Goal: Task Accomplishment & Management: Complete application form

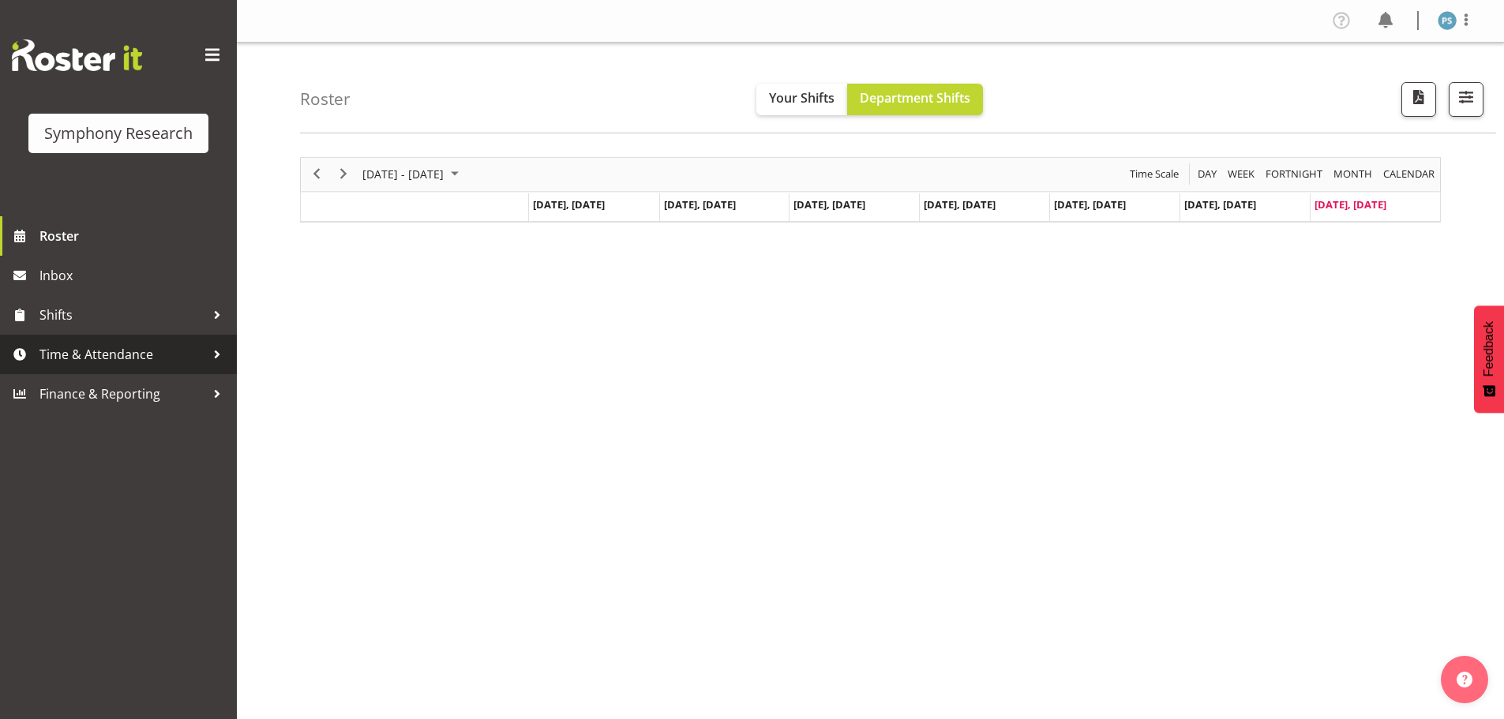
click at [169, 352] on span "Time & Attendance" at bounding box center [122, 355] width 166 height 24
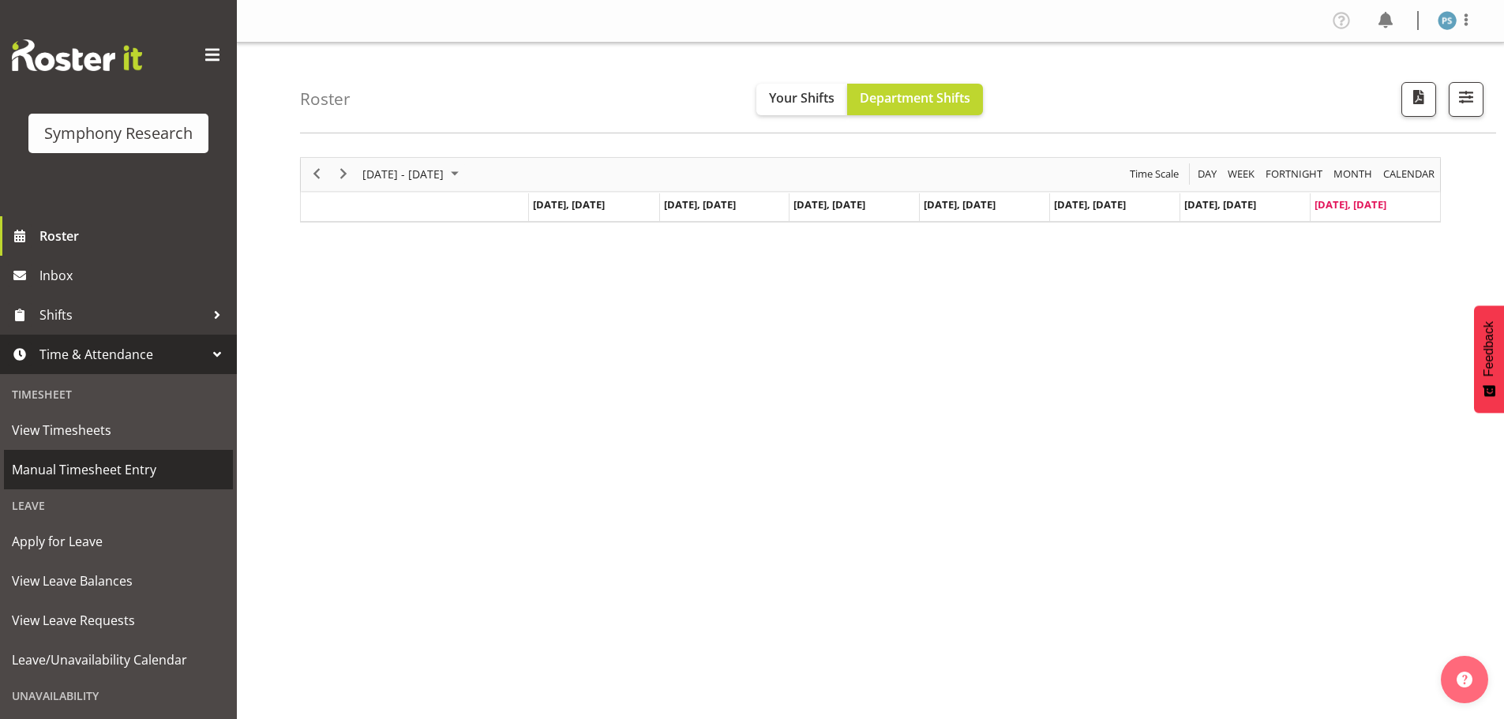
click at [135, 465] on span "Manual Timesheet Entry" at bounding box center [118, 470] width 213 height 24
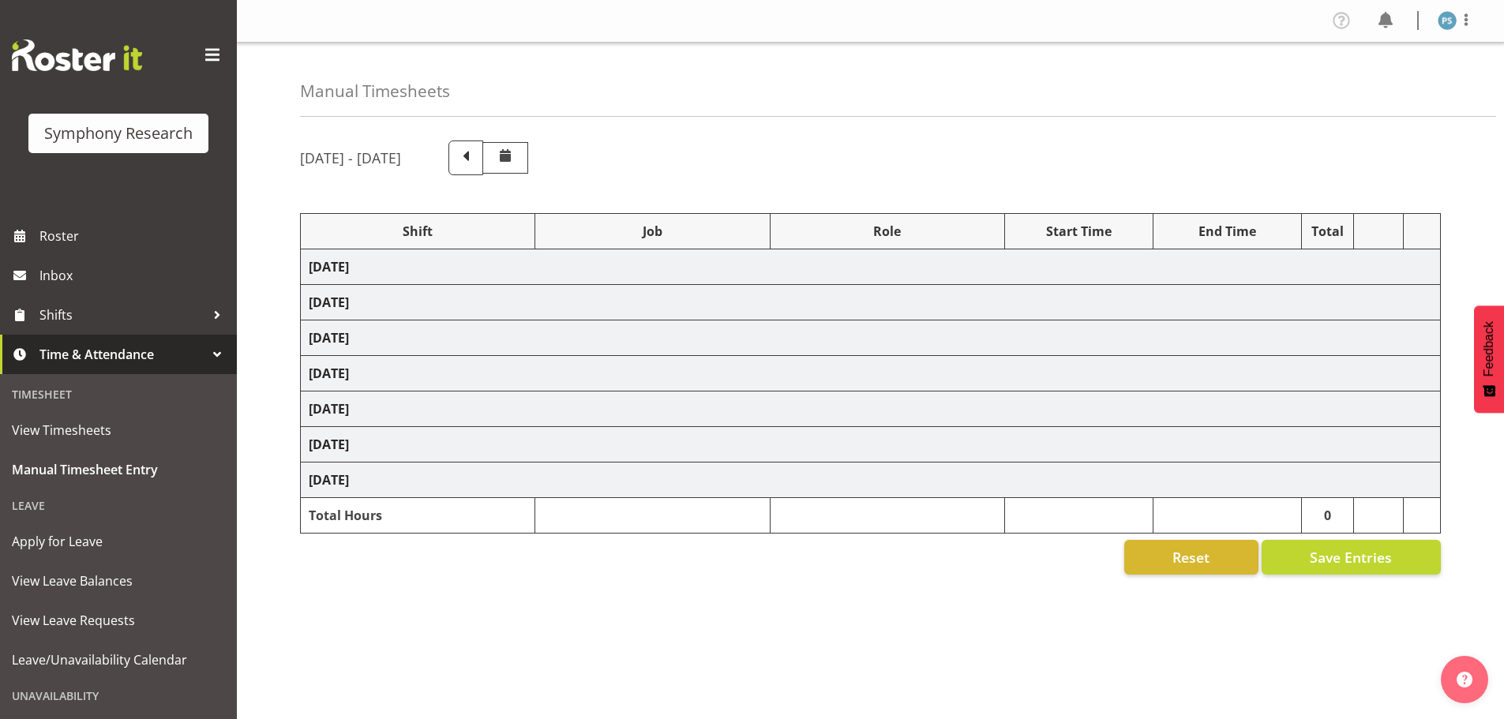
select select "4583"
select select "10527"
select select "4583"
select select "10499"
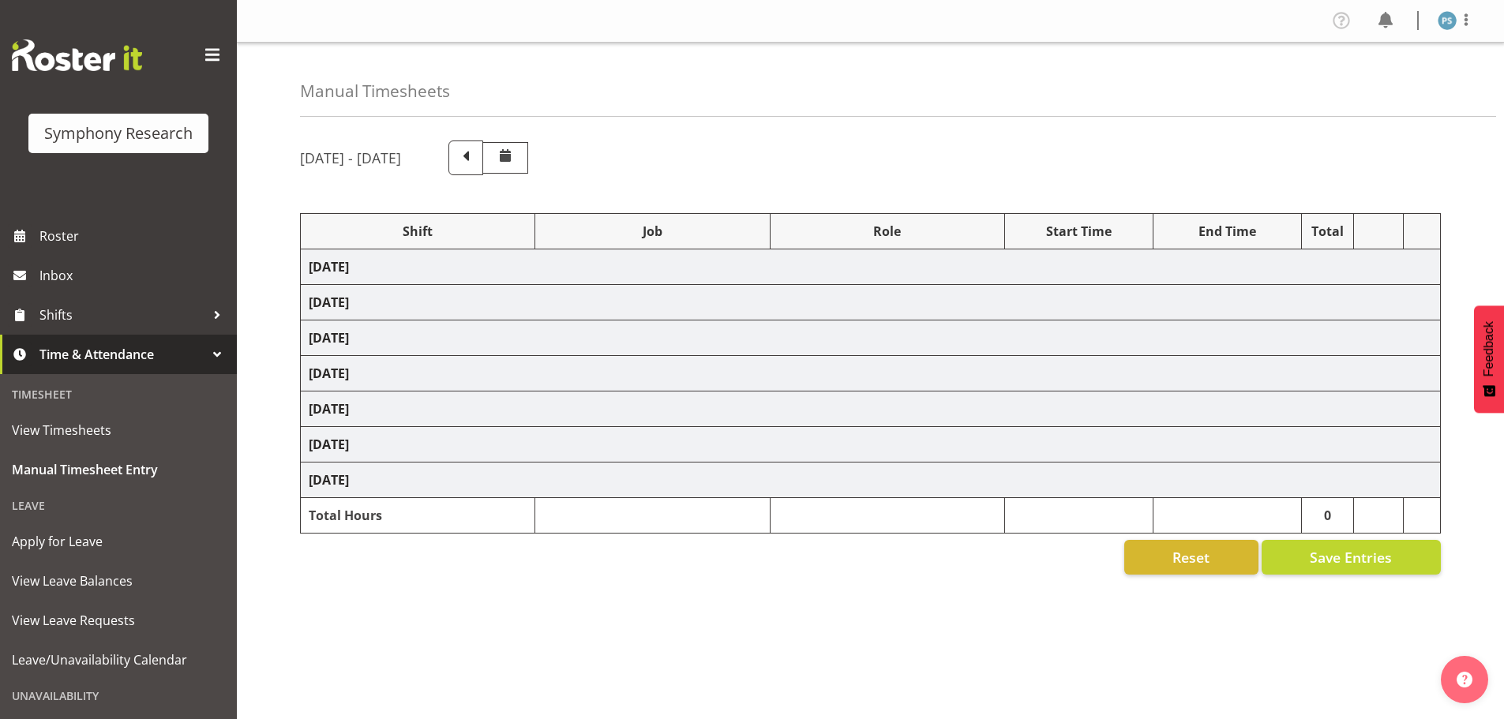
select select "4583"
select select "10527"
select select "4583"
select select "10499"
select select "4583"
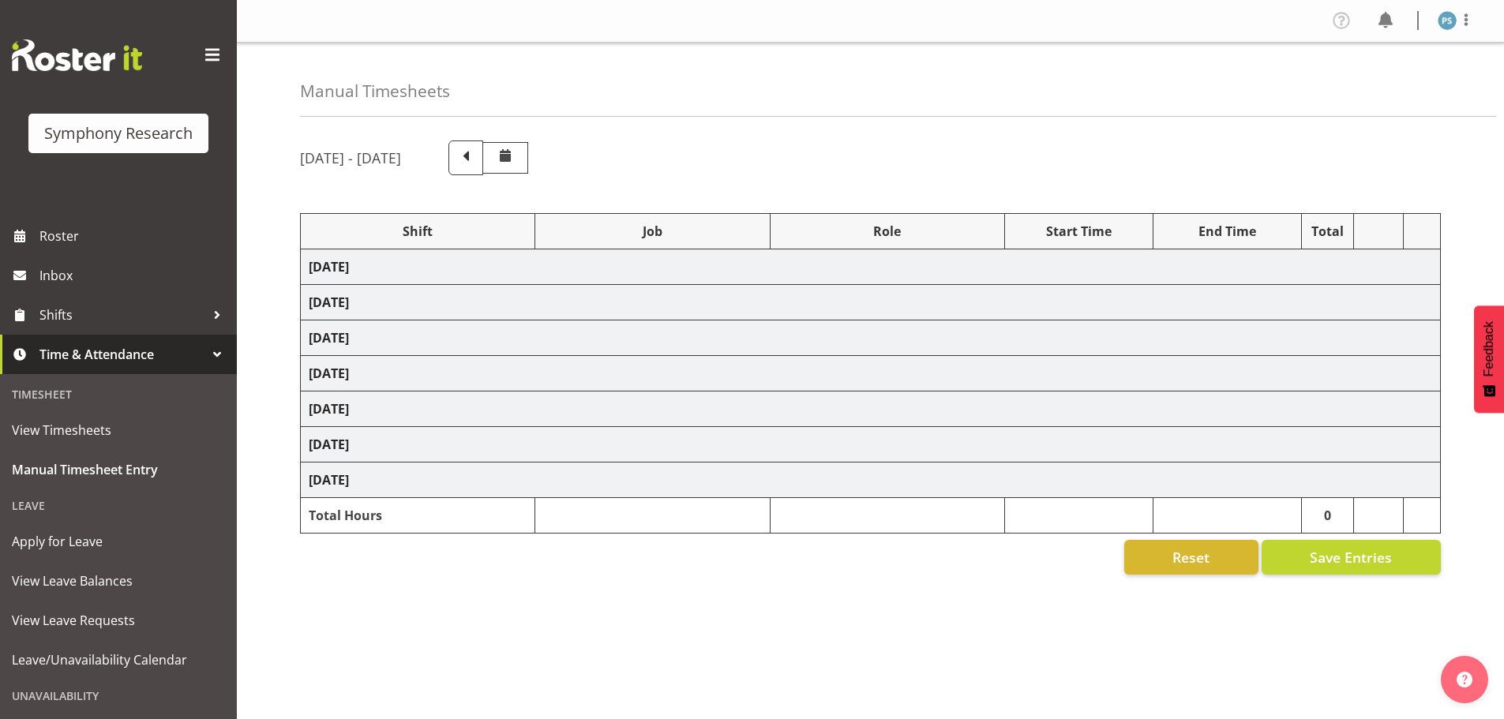
select select "4583"
select select "10527"
select select "4583"
select select "10499"
select select "4583"
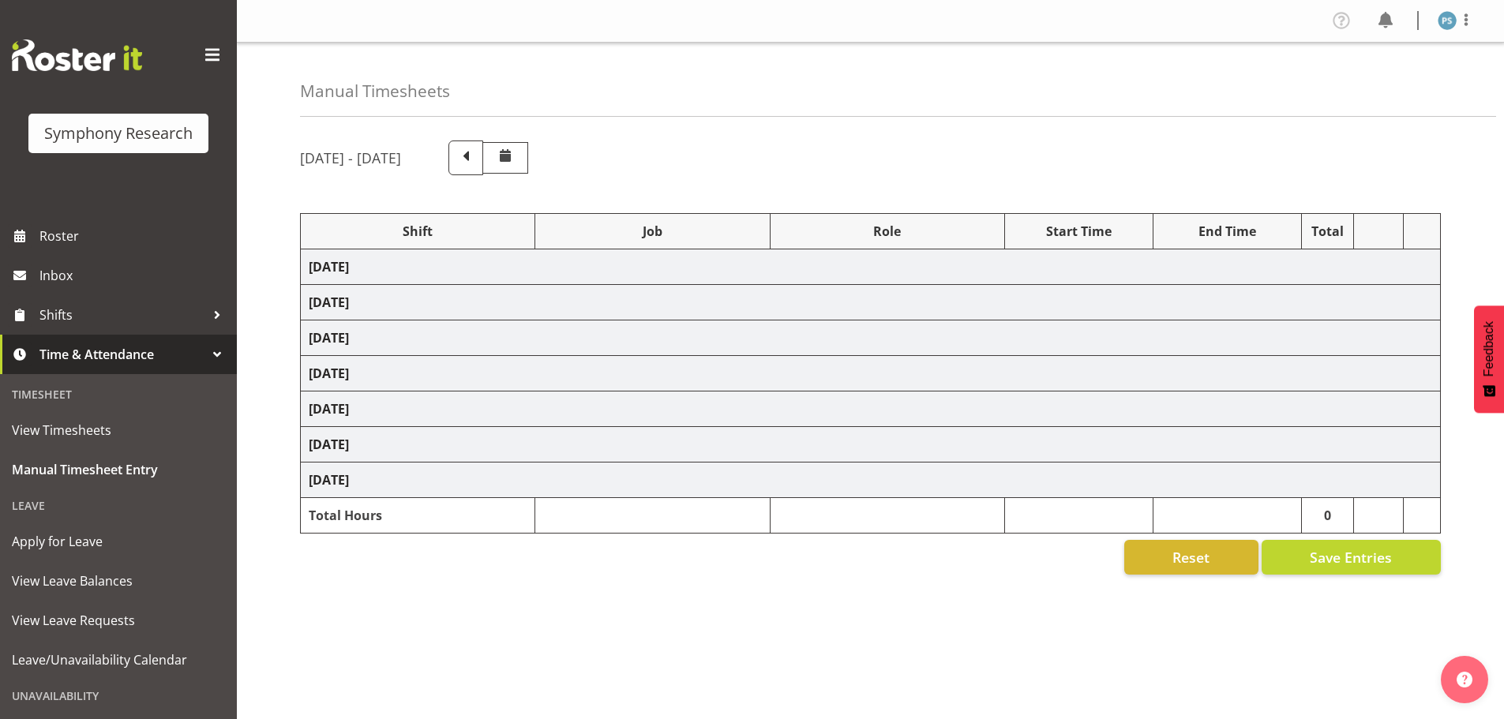
select select "4583"
select select "10527"
select select "4583"
select select "10527"
select select "4583"
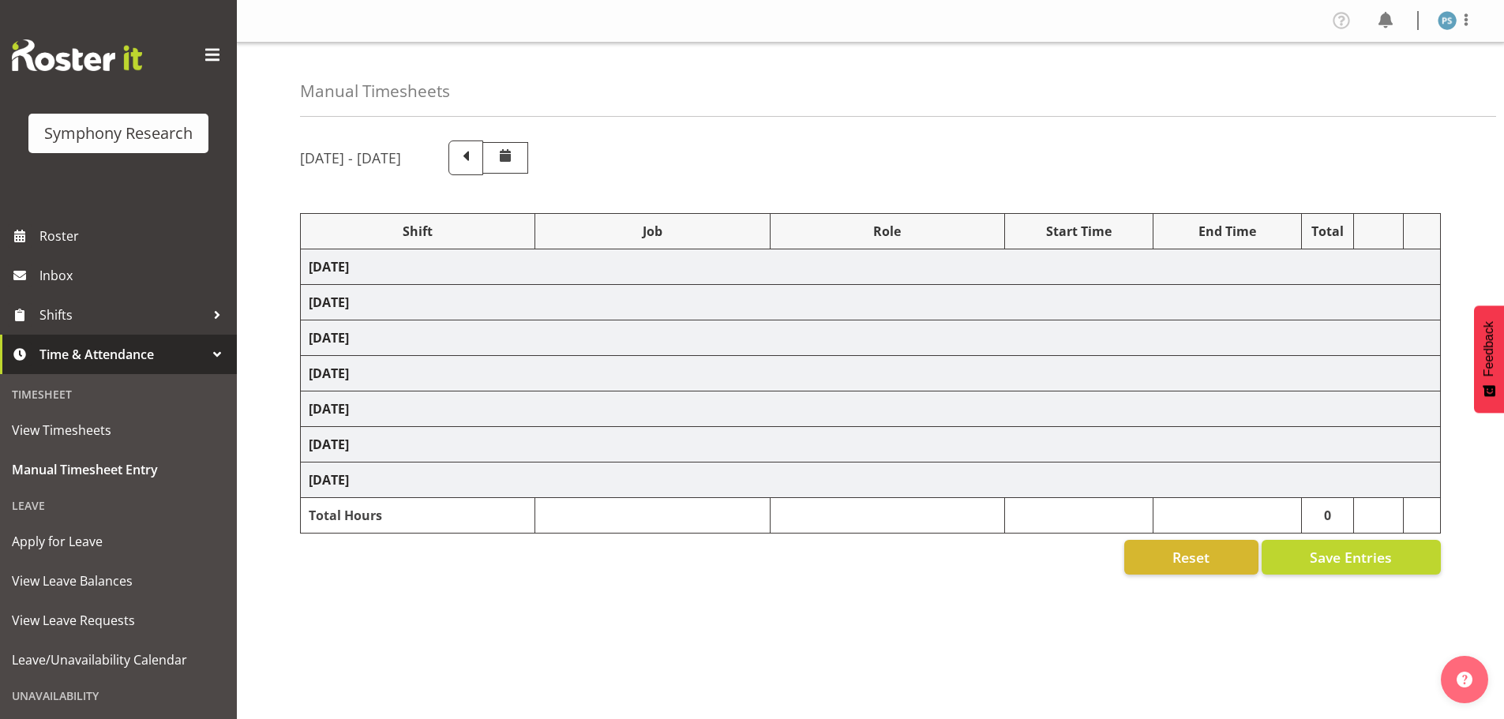
select select "10527"
select select "4583"
select select "10499"
select select "19170"
select select "10527"
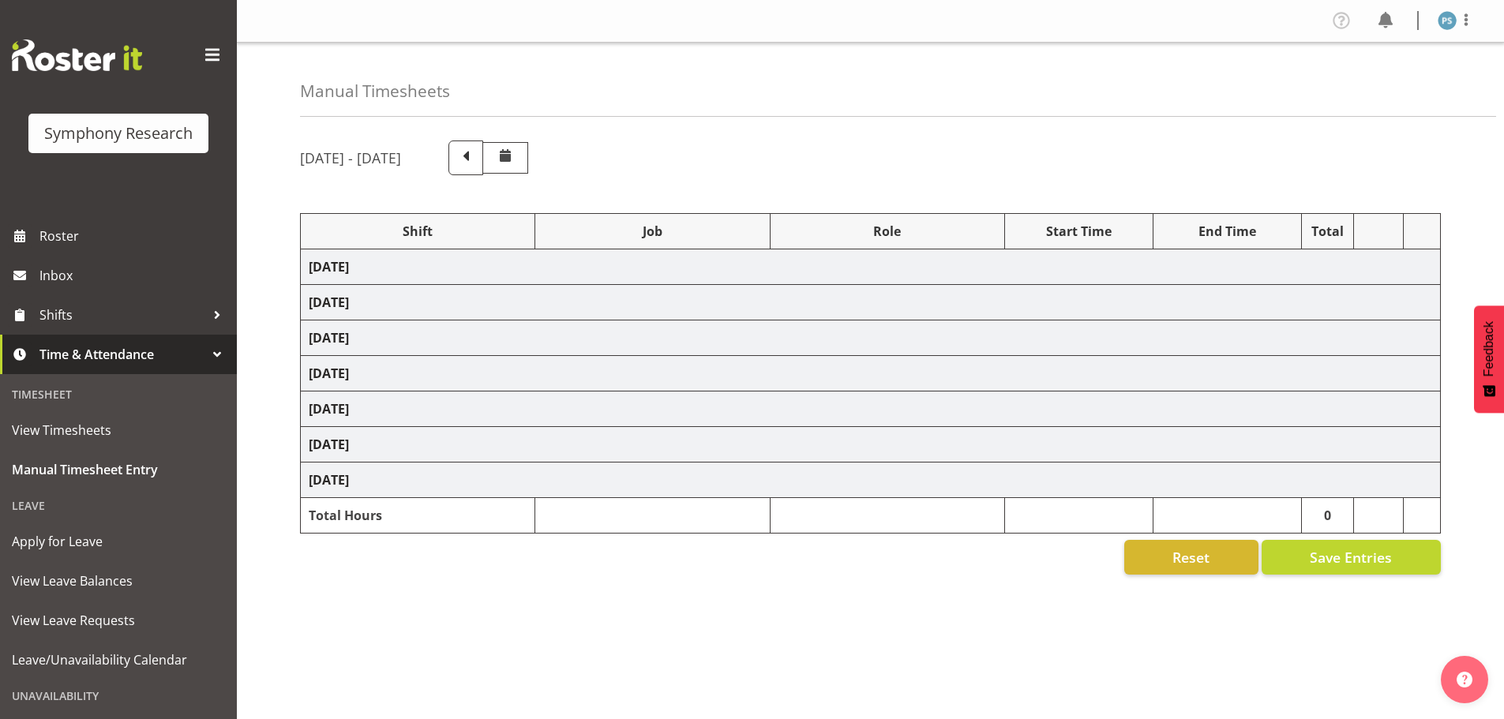
select select "19170"
select select "10499"
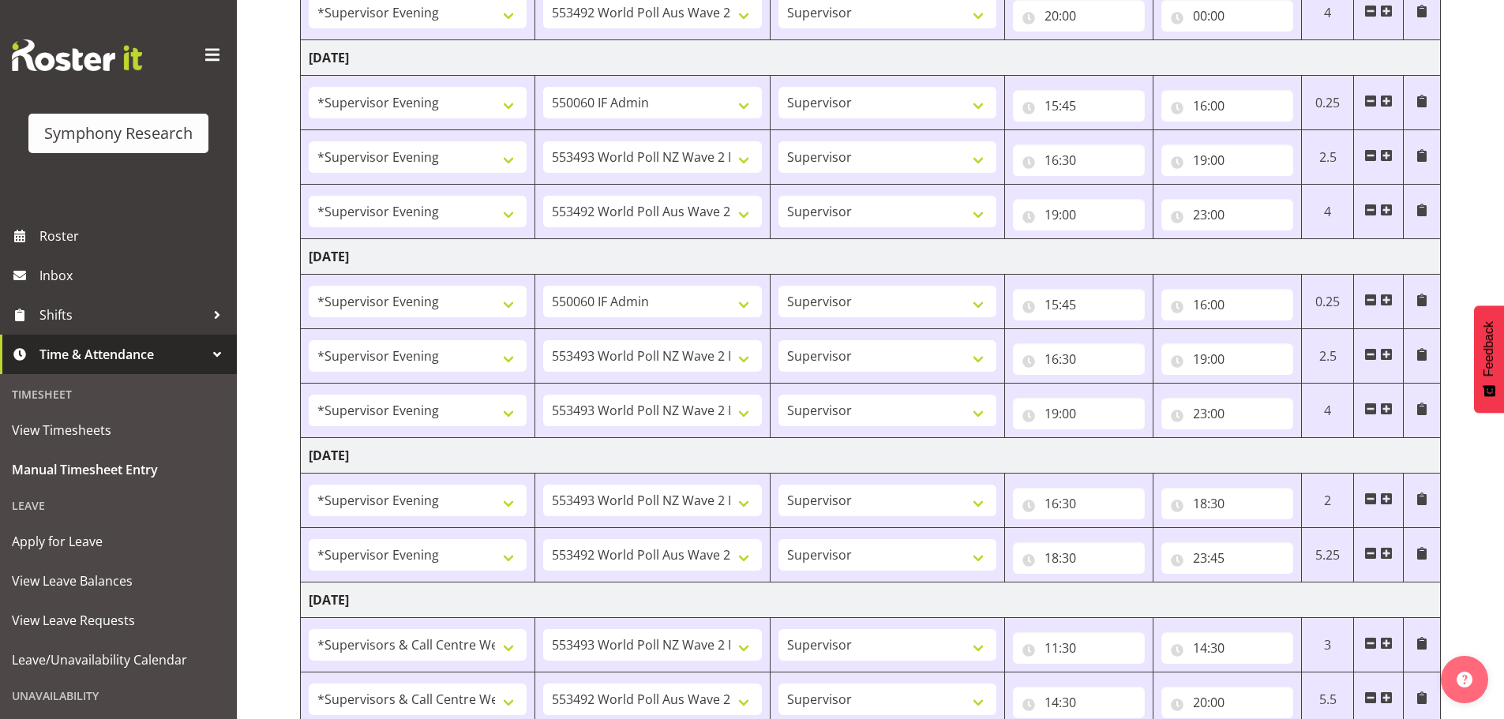
scroll to position [751, 0]
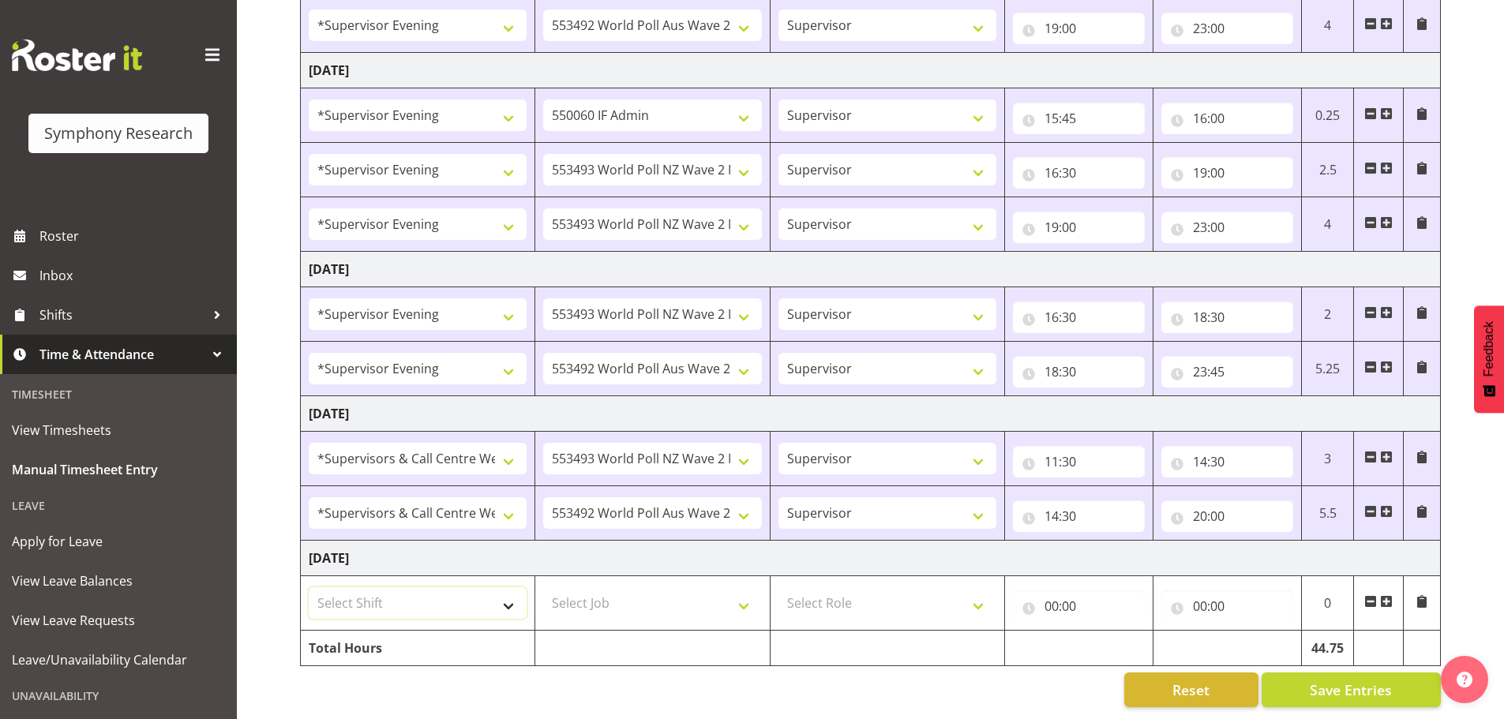
click at [511, 597] on select "Select Shift !!Weekend Residential (Roster IT Shift Label) *Business 9/10am ~ 4…" at bounding box center [418, 603] width 218 height 32
select select "19170"
click at [309, 587] on select "Select Shift !!Weekend Residential (Roster IT Shift Label) *Business 9/10am ~ 4…" at bounding box center [418, 603] width 218 height 32
click at [742, 596] on select "Select Job 550060 IF Admin 553492 World Poll Aus Wave 2 Main 2025 553493 World …" at bounding box center [652, 603] width 218 height 32
select select "10527"
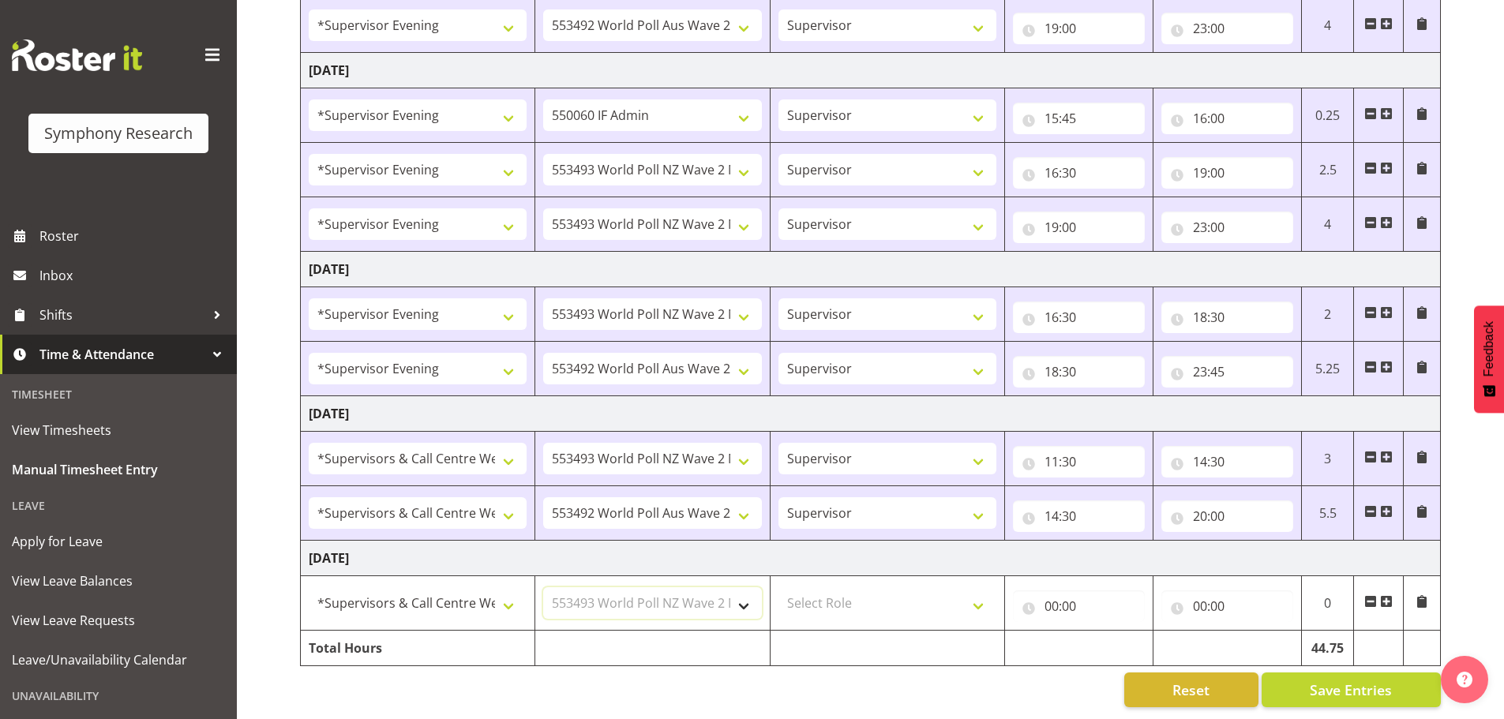
click at [543, 587] on select "Select Job 550060 IF Admin 553492 World Poll Aus Wave 2 Main 2025 553493 World …" at bounding box center [652, 603] width 218 height 32
click at [977, 601] on select "Select Role Supervisor Briefing Interviewing" at bounding box center [888, 603] width 218 height 32
select select "45"
click at [779, 587] on select "Select Role Supervisor Briefing Interviewing" at bounding box center [888, 603] width 218 height 32
click at [1046, 591] on input "00:00" at bounding box center [1079, 607] width 132 height 32
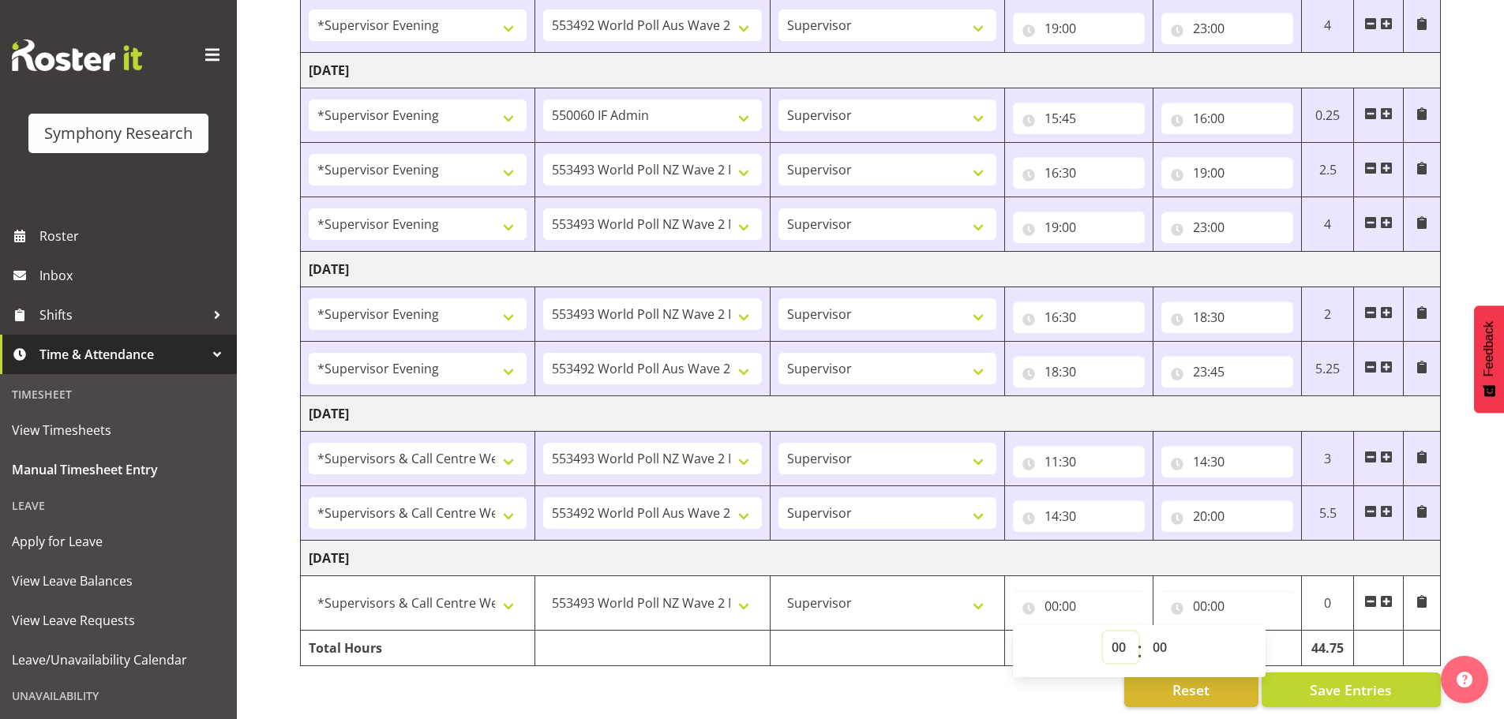
click at [1130, 636] on select "00 01 02 03 04 05 06 07 08 09 10 11 12 13 14 15 16 17 18 19 20 21 22 23" at bounding box center [1121, 648] width 36 height 32
select select "11"
click at [1103, 632] on select "00 01 02 03 04 05 06 07 08 09 10 11 12 13 14 15 16 17 18 19 20 21 22 23" at bounding box center [1121, 648] width 36 height 32
type input "11:00"
click at [1156, 632] on select "00 01 02 03 04 05 06 07 08 09 10 11 12 13 14 15 16 17 18 19 20 21 22 23 24 25 2…" at bounding box center [1162, 648] width 36 height 32
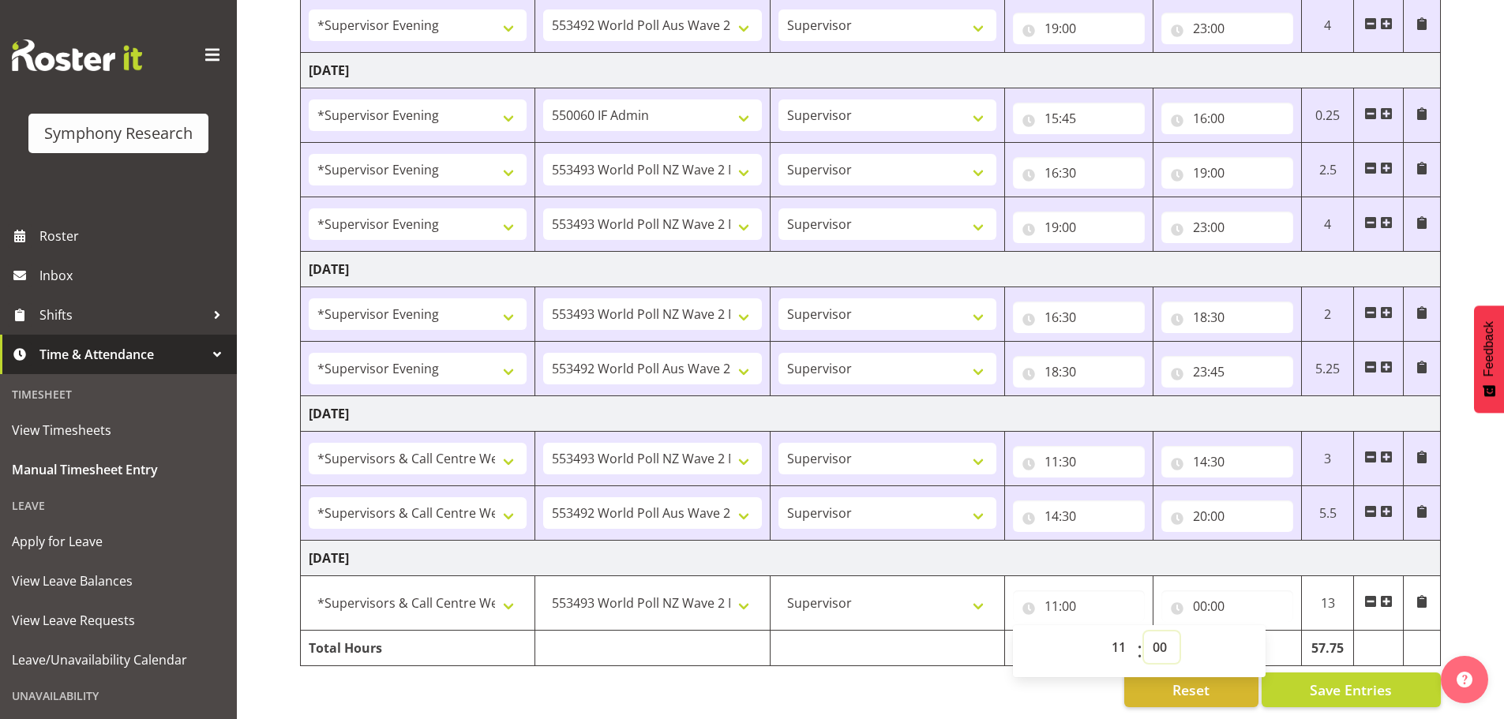
select select "30"
click at [1144, 632] on select "00 01 02 03 04 05 06 07 08 09 10 11 12 13 14 15 16 17 18 19 20 21 22 23 24 25 2…" at bounding box center [1162, 648] width 36 height 32
type input "11:30"
click at [1198, 594] on input "00:00" at bounding box center [1227, 607] width 132 height 32
click at [1272, 637] on select "00 01 02 03 04 05 06 07 08 09 10 11 12 13 14 15 16 17 18 19 20 21 22 23" at bounding box center [1269, 648] width 36 height 32
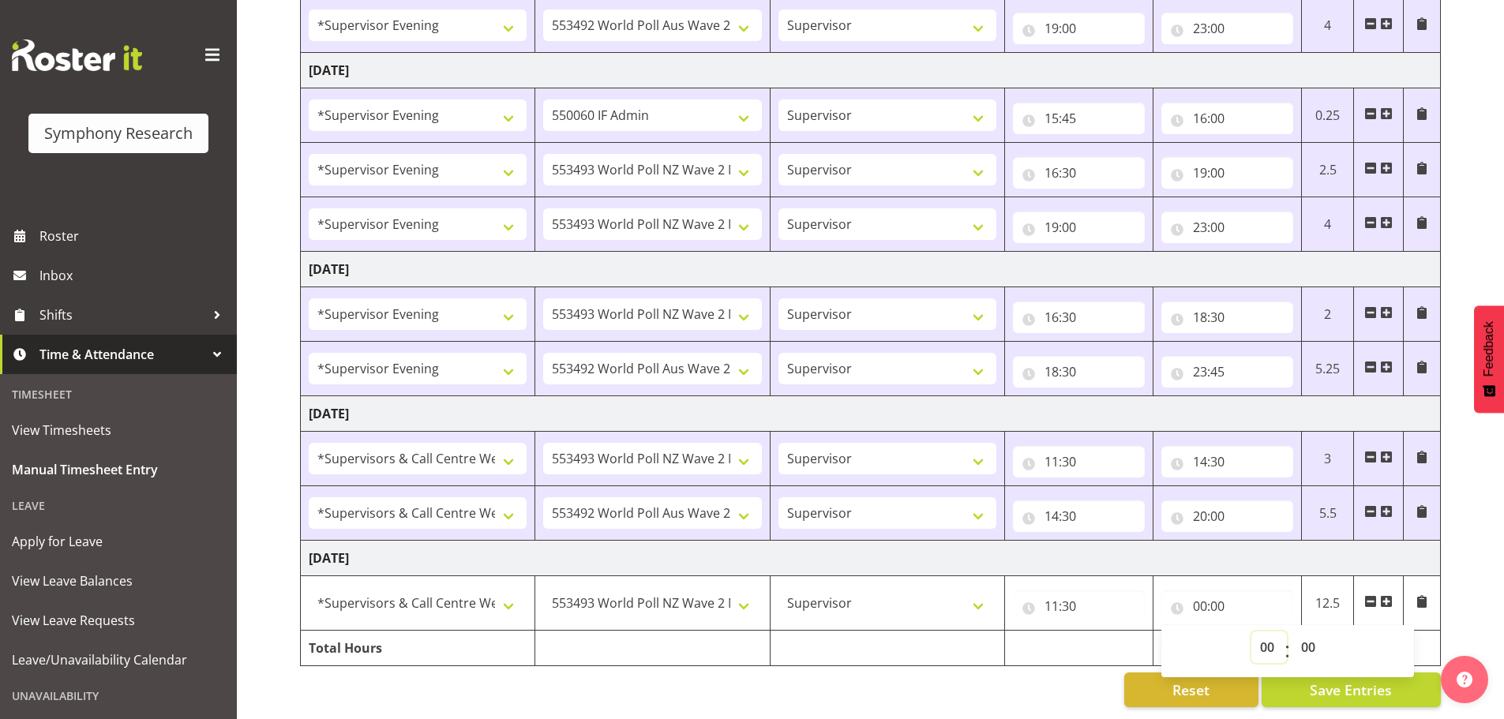
select select "14"
click at [1251, 632] on select "00 01 02 03 04 05 06 07 08 09 10 11 12 13 14 15 16 17 18 19 20 21 22 23" at bounding box center [1269, 648] width 36 height 32
type input "14:00"
click at [1307, 642] on select "00 01 02 03 04 05 06 07 08 09 10 11 12 13 14 15 16 17 18 19 20 21 22 23 24 25 2…" at bounding box center [1311, 648] width 36 height 32
select select "30"
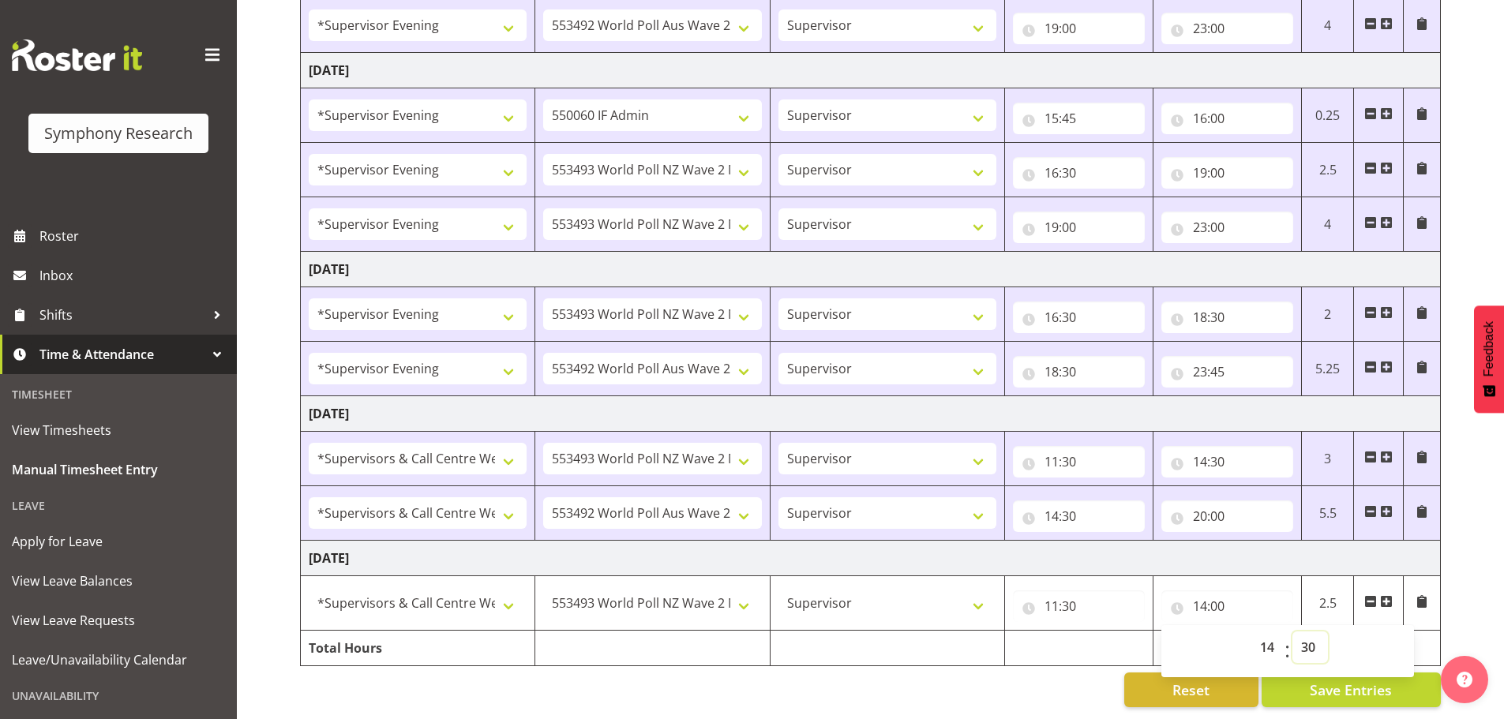
click at [1293, 632] on select "00 01 02 03 04 05 06 07 08 09 10 11 12 13 14 15 16 17 18 19 20 21 22 23 24 25 2…" at bounding box center [1311, 648] width 36 height 32
type input "14:30"
click at [1386, 595] on span at bounding box center [1386, 601] width 13 height 13
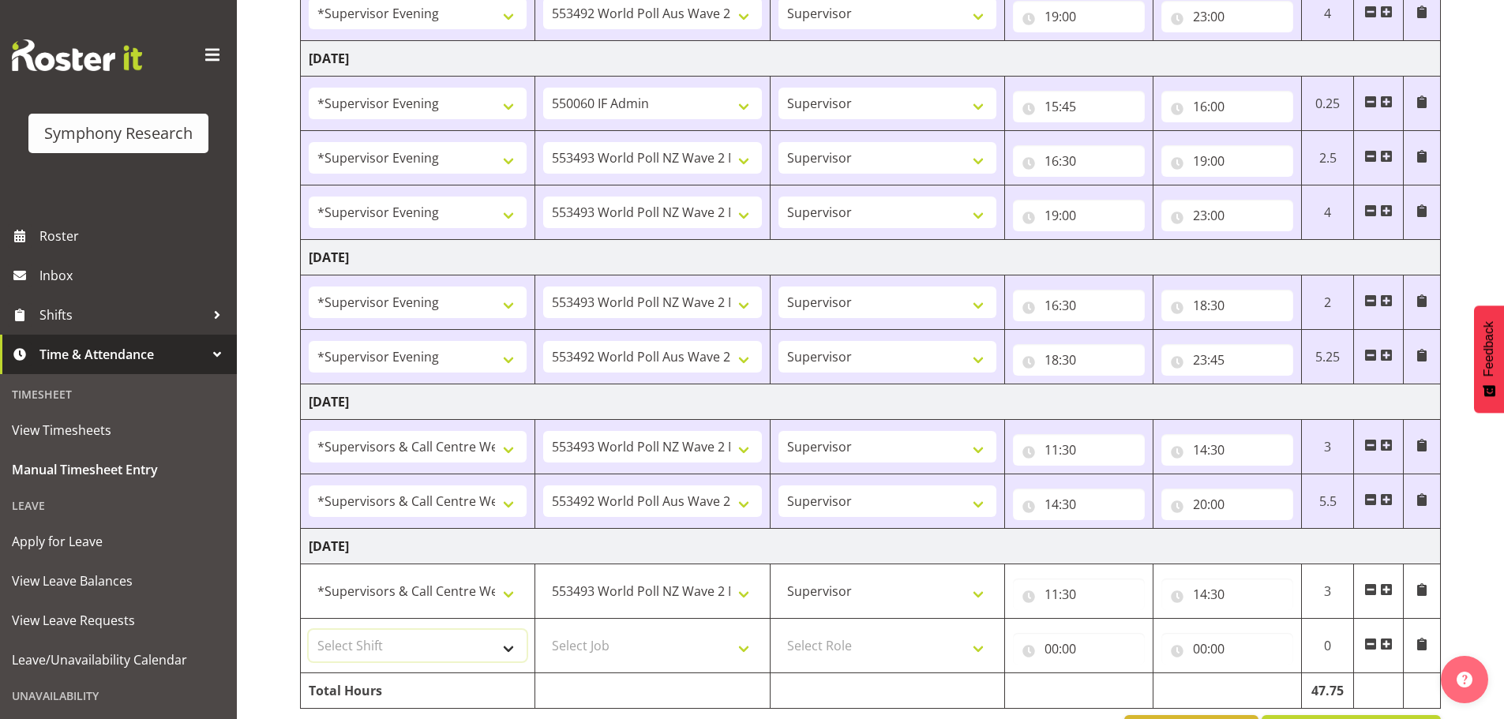
click at [512, 653] on select "Select Shift !!Weekend Residential (Roster IT Shift Label) *Business 9/10am ~ 4…" at bounding box center [418, 646] width 218 height 32
select select "19170"
click at [309, 630] on select "Select Shift !!Weekend Residential (Roster IT Shift Label) *Business 9/10am ~ 4…" at bounding box center [418, 646] width 218 height 32
click at [749, 644] on select "Select Job 550060 IF Admin 553492 World Poll Aus Wave 2 Main 2025 553493 World …" at bounding box center [652, 646] width 218 height 32
select select "10499"
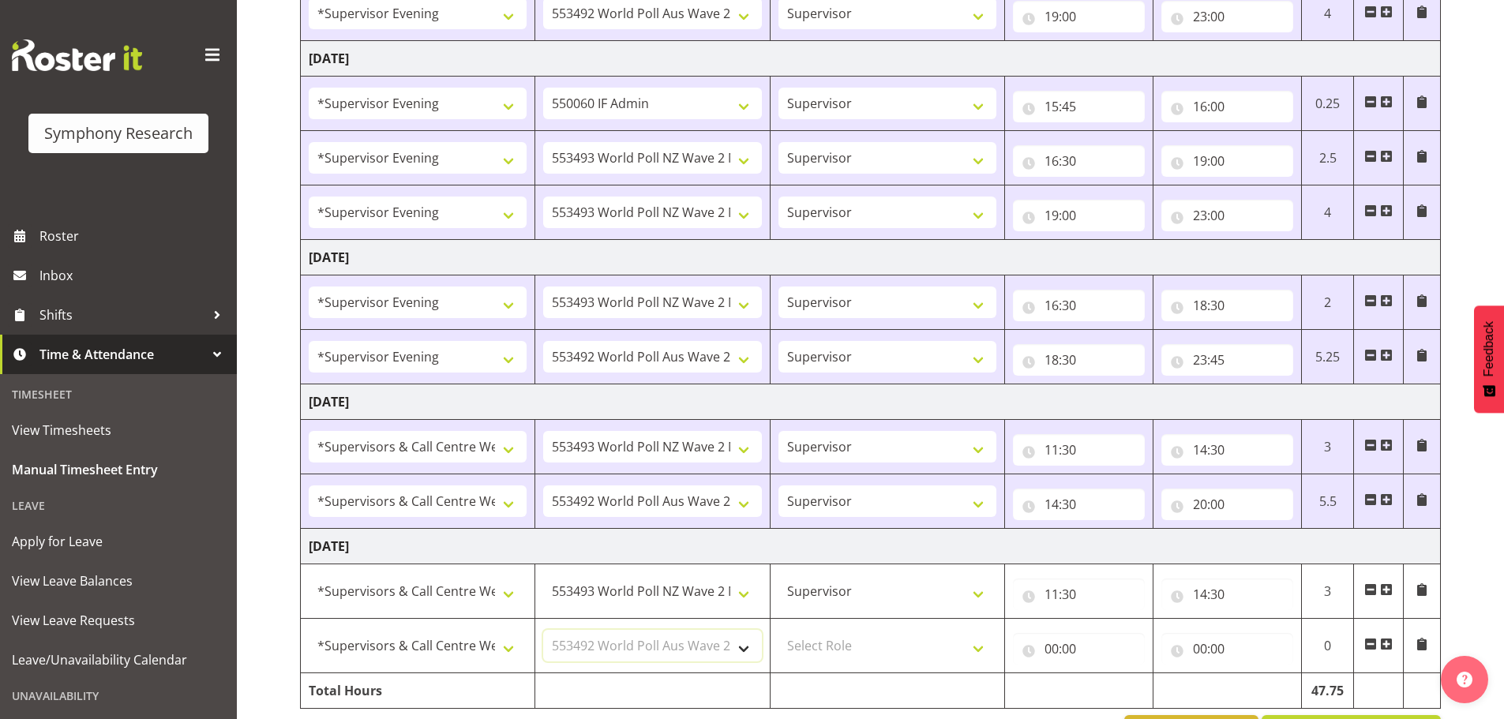
click at [543, 630] on select "Select Job 550060 IF Admin 553492 World Poll Aus Wave 2 Main 2025 553493 World …" at bounding box center [652, 646] width 218 height 32
click at [985, 652] on select "Select Role Supervisor Briefing Interviewing" at bounding box center [888, 646] width 218 height 32
select select "45"
click at [779, 630] on select "Select Role Supervisor Briefing Interviewing" at bounding box center [888, 646] width 218 height 32
click at [1046, 648] on input "00:00" at bounding box center [1079, 649] width 132 height 32
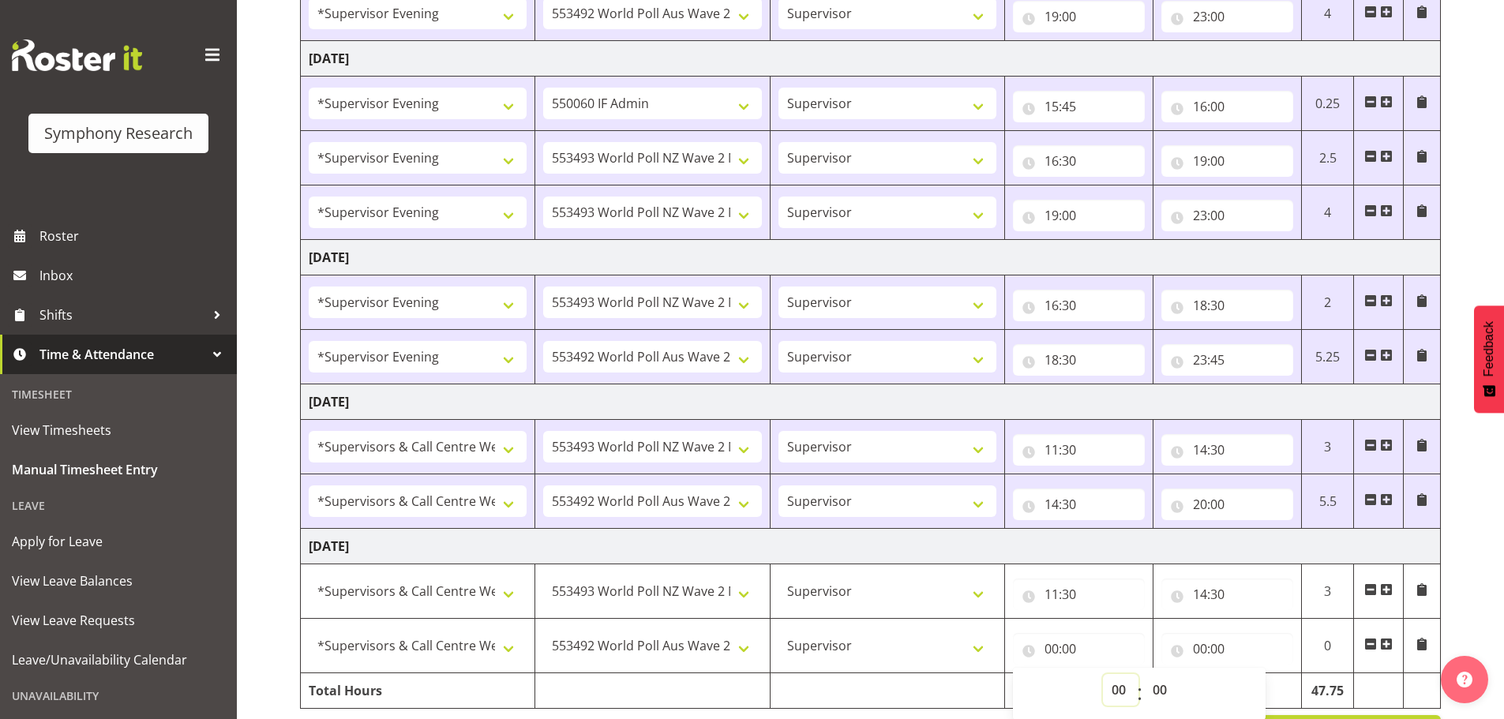
click at [1110, 685] on select "00 01 02 03 04 05 06 07 08 09 10 11 12 13 14 15 16 17 18 19 20 21 22 23" at bounding box center [1121, 690] width 36 height 32
select select "14"
click at [1103, 674] on select "00 01 02 03 04 05 06 07 08 09 10 11 12 13 14 15 16 17 18 19 20 21 22 23" at bounding box center [1121, 690] width 36 height 32
type input "14:00"
click at [1163, 686] on select "00 01 02 03 04 05 06 07 08 09 10 11 12 13 14 15 16 17 18 19 20 21 22 23 24 25 2…" at bounding box center [1162, 690] width 36 height 32
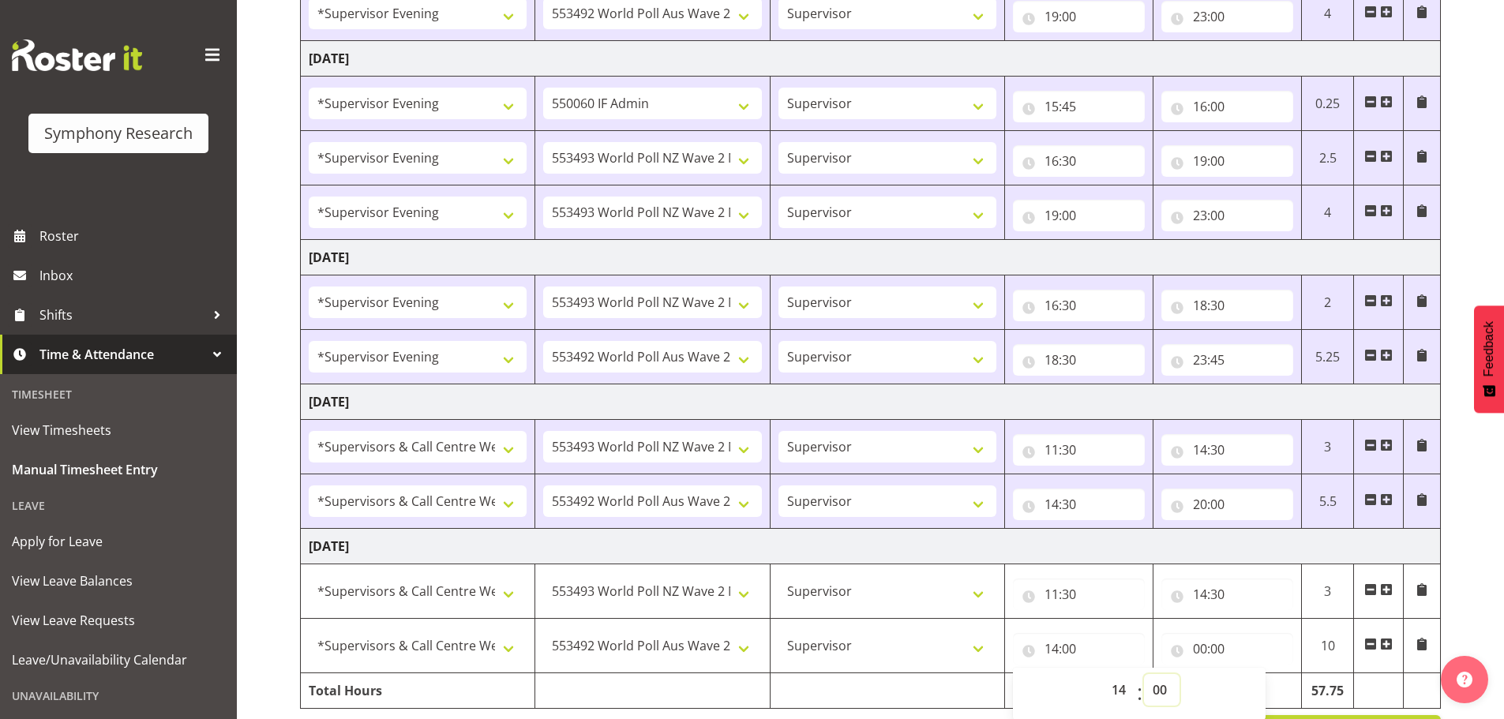
select select "30"
click at [1144, 674] on select "00 01 02 03 04 05 06 07 08 09 10 11 12 13 14 15 16 17 18 19 20 21 22 23 24 25 2…" at bounding box center [1162, 690] width 36 height 32
type input "14:30"
click at [1201, 652] on input "00:00" at bounding box center [1227, 649] width 132 height 32
click at [1262, 685] on select "00 01 02 03 04 05 06 07 08 09 10 11 12 13 14 15 16 17 18 19 20 21 22 23" at bounding box center [1269, 690] width 36 height 32
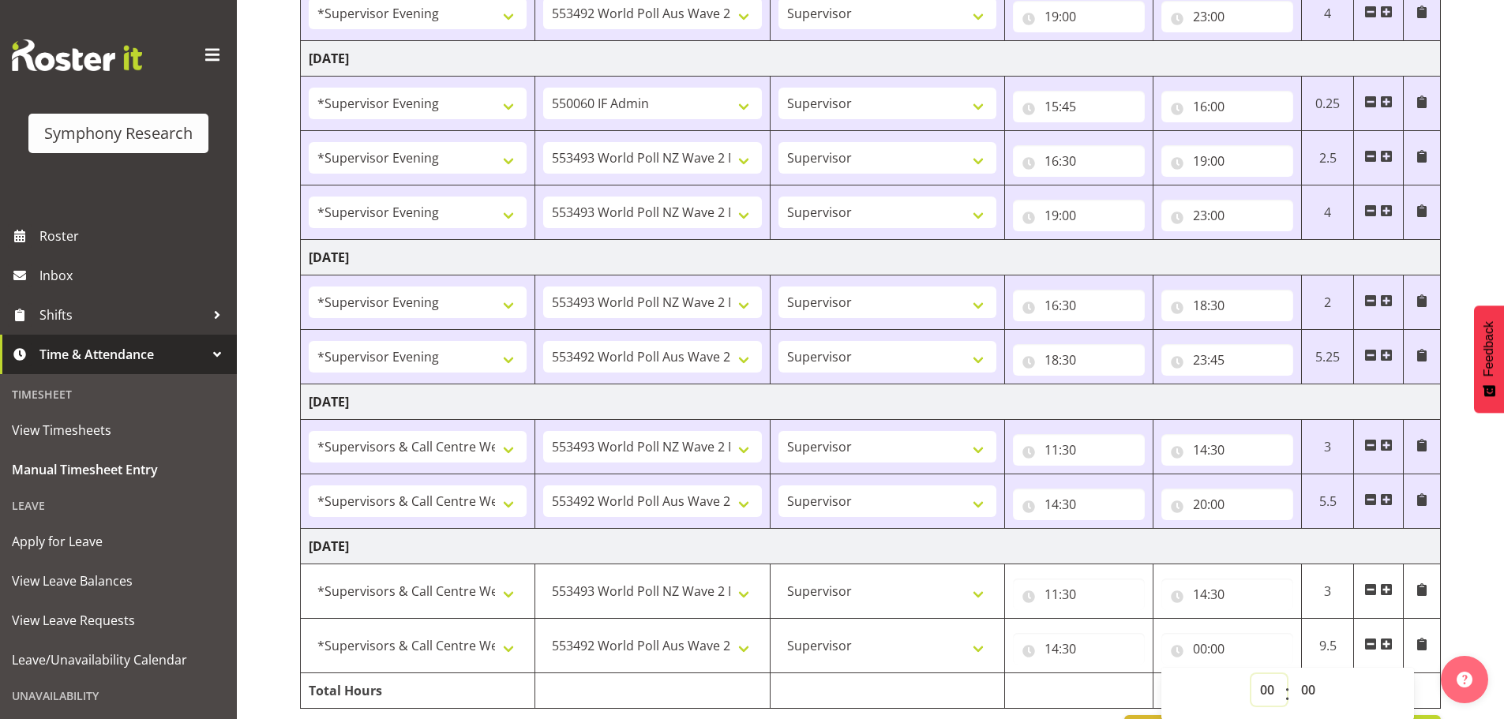
select select "19"
click at [1251, 674] on select "00 01 02 03 04 05 06 07 08 09 10 11 12 13 14 15 16 17 18 19 20 21 22 23" at bounding box center [1269, 690] width 36 height 32
type input "19:00"
click at [1310, 688] on select "00 01 02 03 04 05 06 07 08 09 10 11 12 13 14 15 16 17 18 19 20 21 22 23 24 25 2…" at bounding box center [1311, 690] width 36 height 32
select select "45"
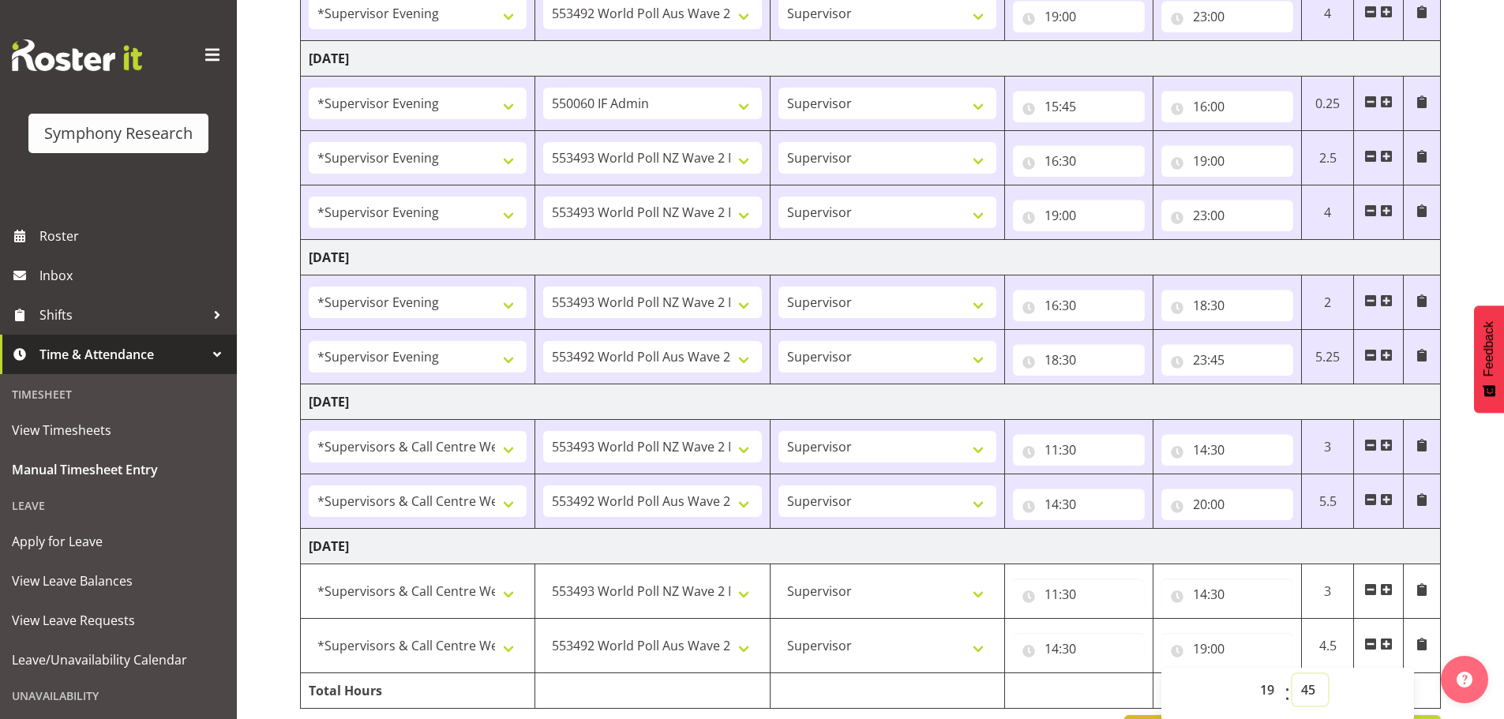
click at [1293, 674] on select "00 01 02 03 04 05 06 07 08 09 10 11 12 13 14 15 16 17 18 19 20 21 22 23 24 25 2…" at bounding box center [1311, 690] width 36 height 32
type input "19:45"
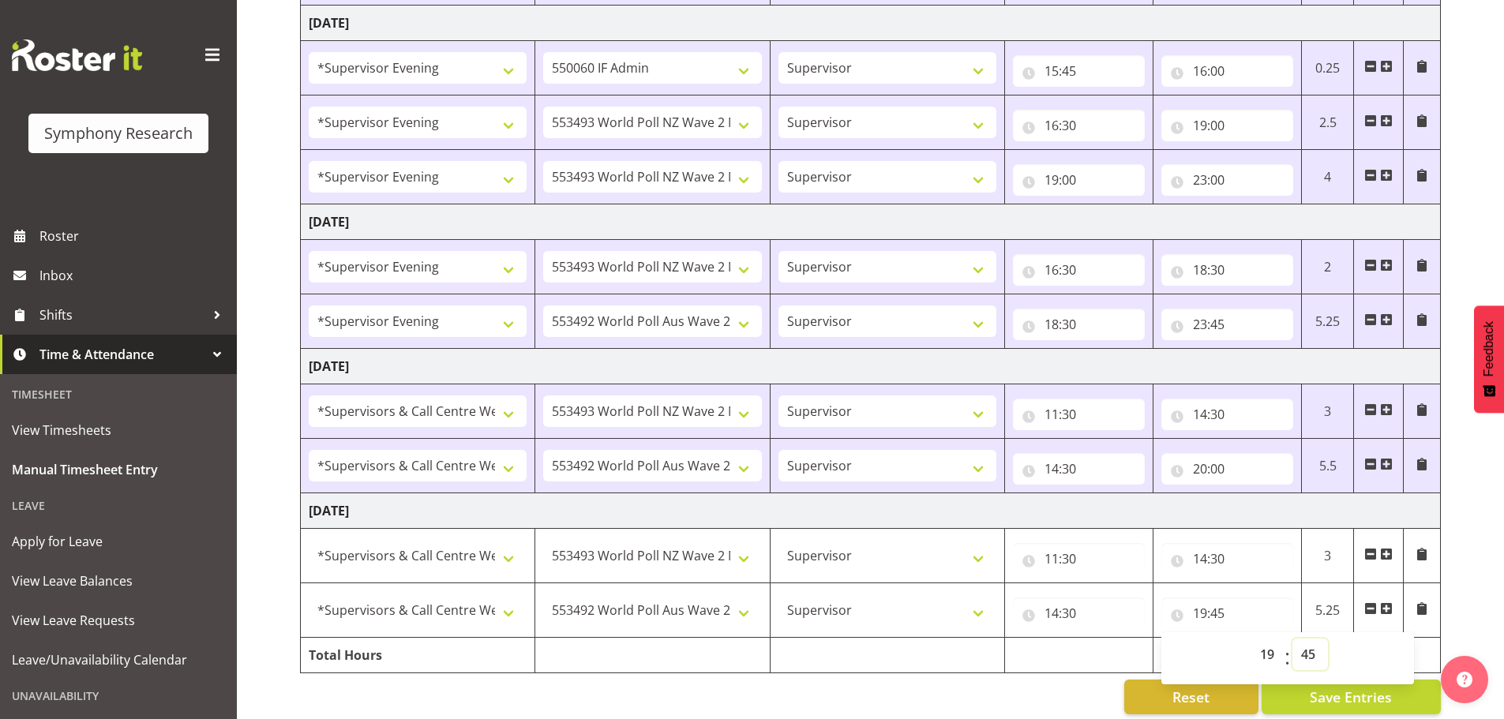
scroll to position [805, 0]
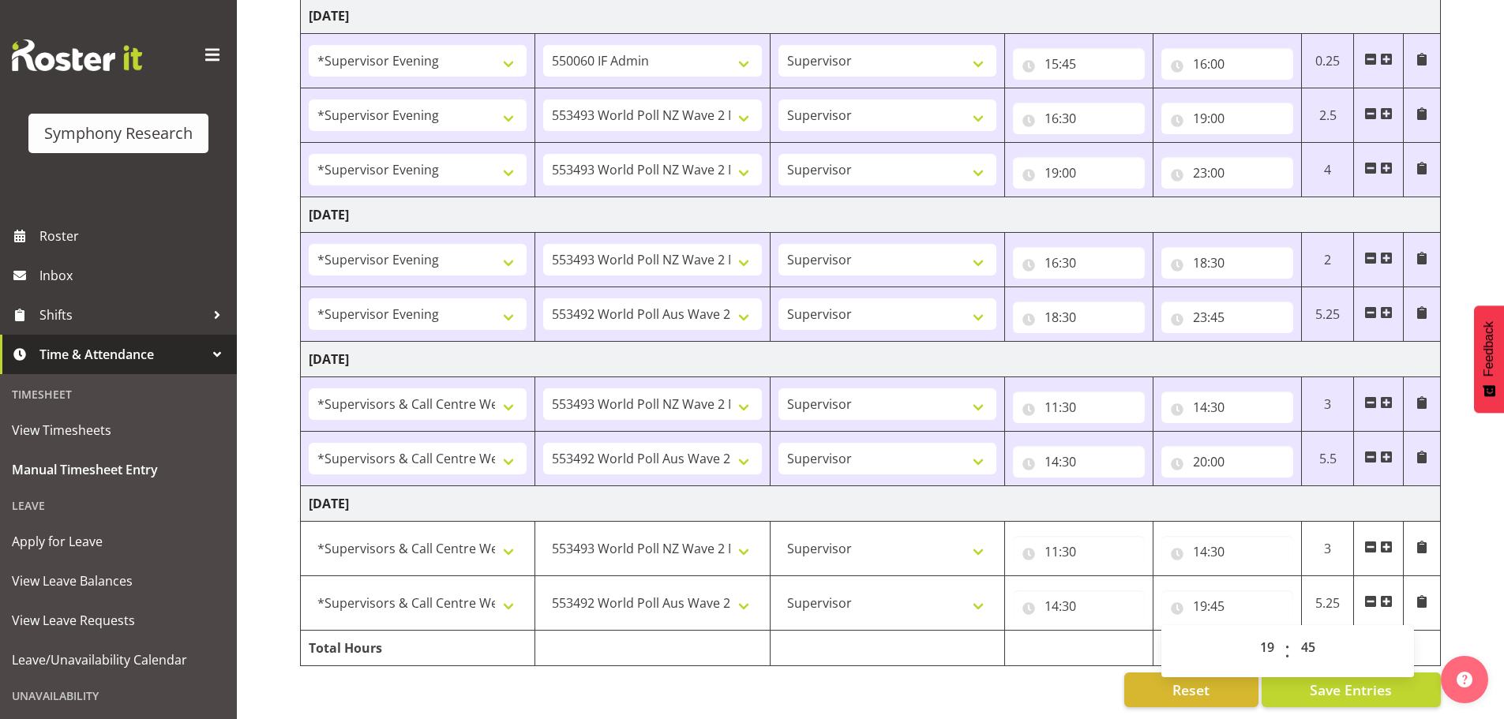
click at [1476, 563] on div "September 15th - September 21st 2025 Shift Job Role Start Time End Time Total M…" at bounding box center [902, 27] width 1204 height 1384
click at [1358, 680] on span "Save Entries" at bounding box center [1351, 690] width 82 height 21
click at [1331, 680] on span "Save Entries" at bounding box center [1351, 690] width 82 height 21
click at [1356, 680] on span "Save Entries" at bounding box center [1351, 690] width 82 height 21
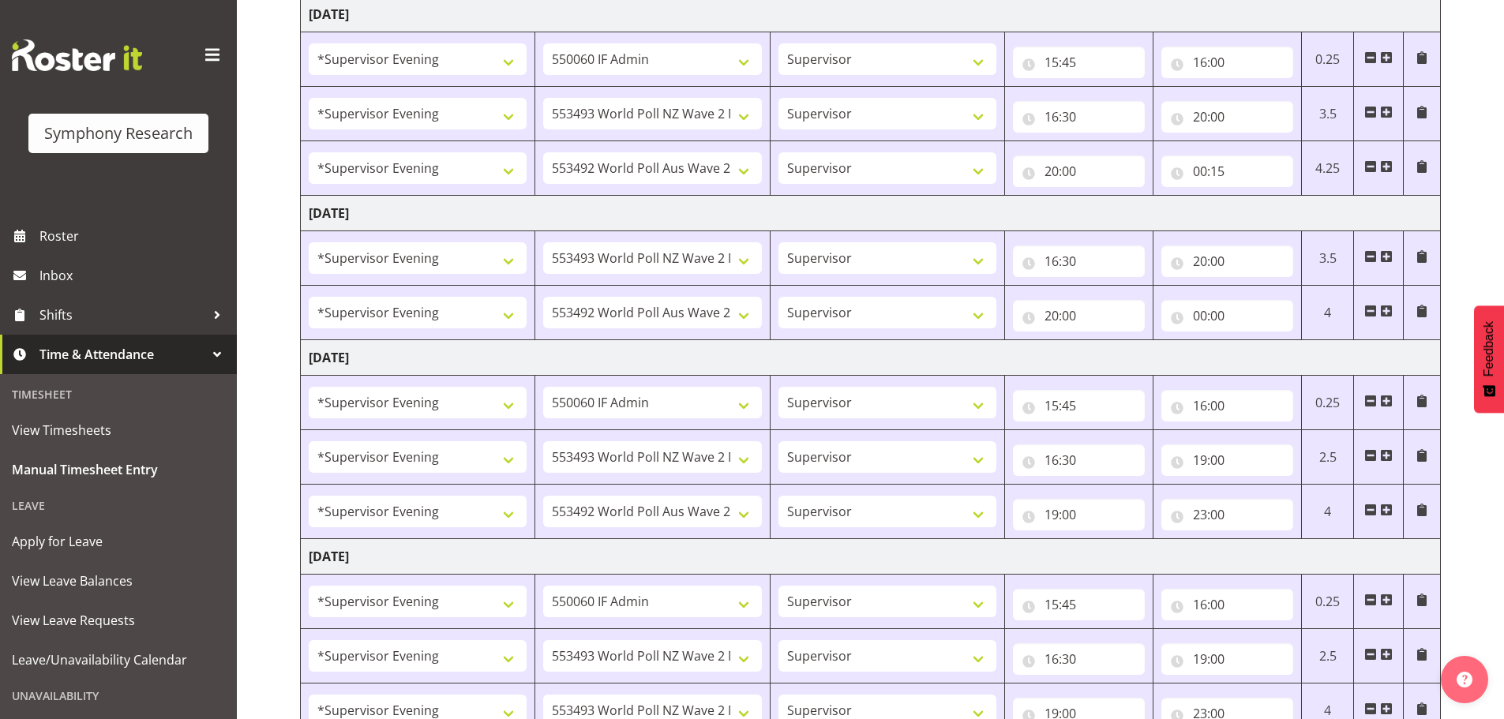
scroll to position [0, 0]
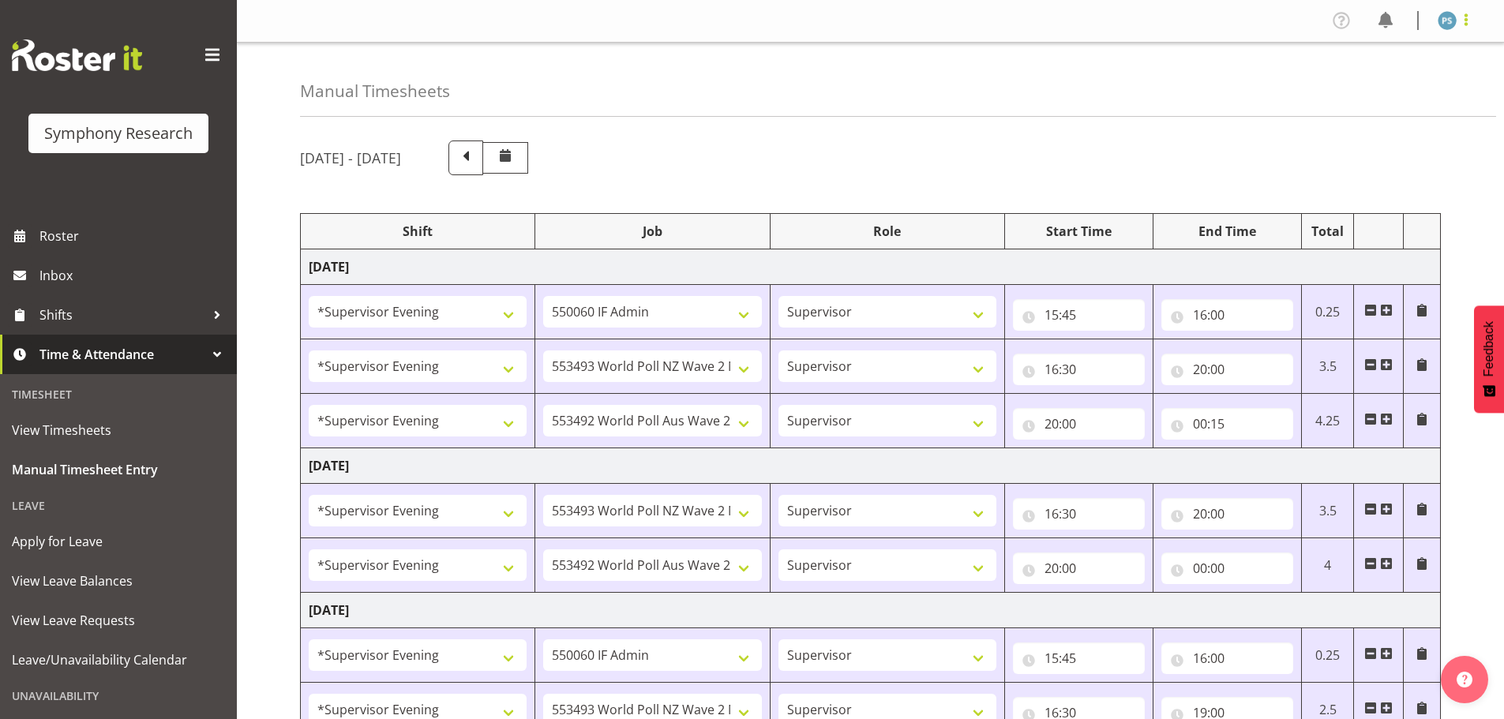
click at [1468, 16] on span at bounding box center [1466, 19] width 19 height 19
click at [1413, 73] on link "Log Out" at bounding box center [1400, 83] width 152 height 28
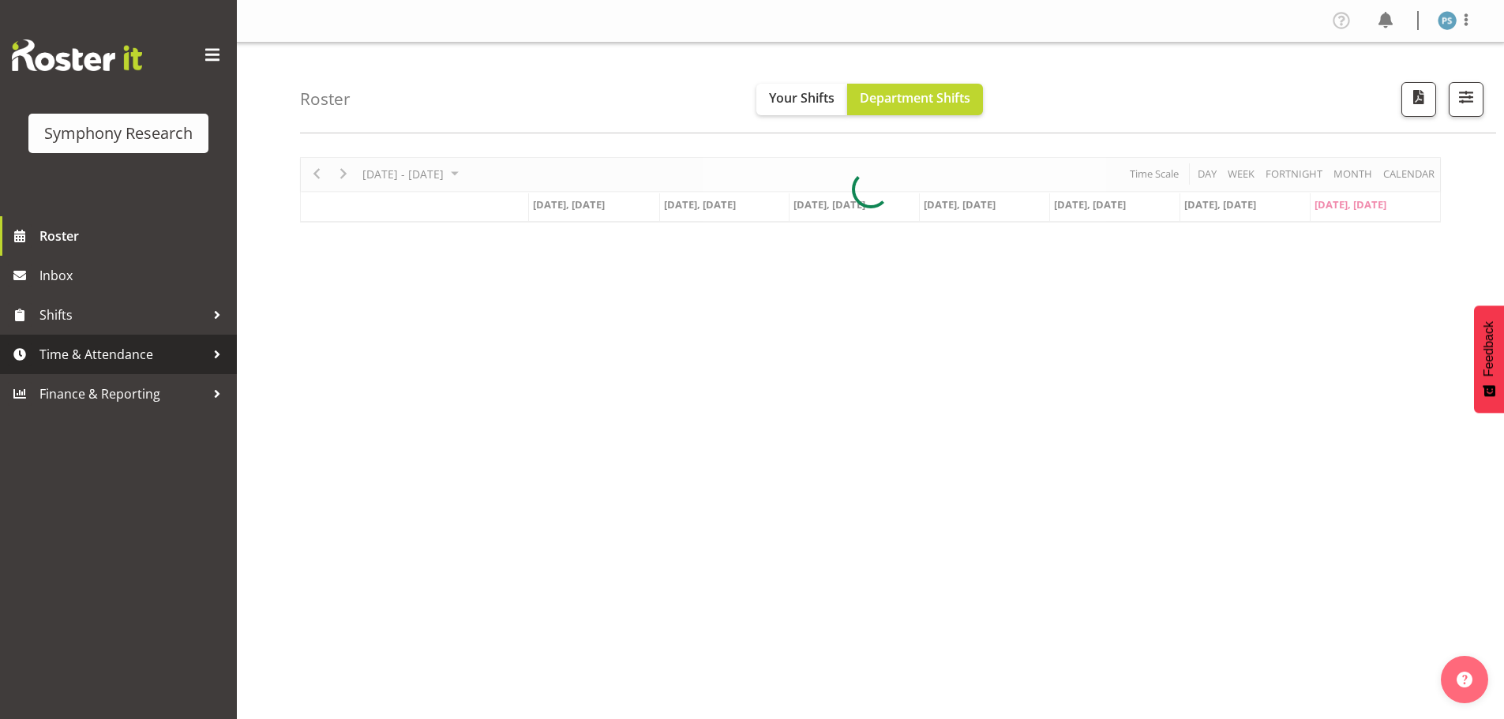
click at [183, 361] on span "Time & Attendance" at bounding box center [122, 355] width 166 height 24
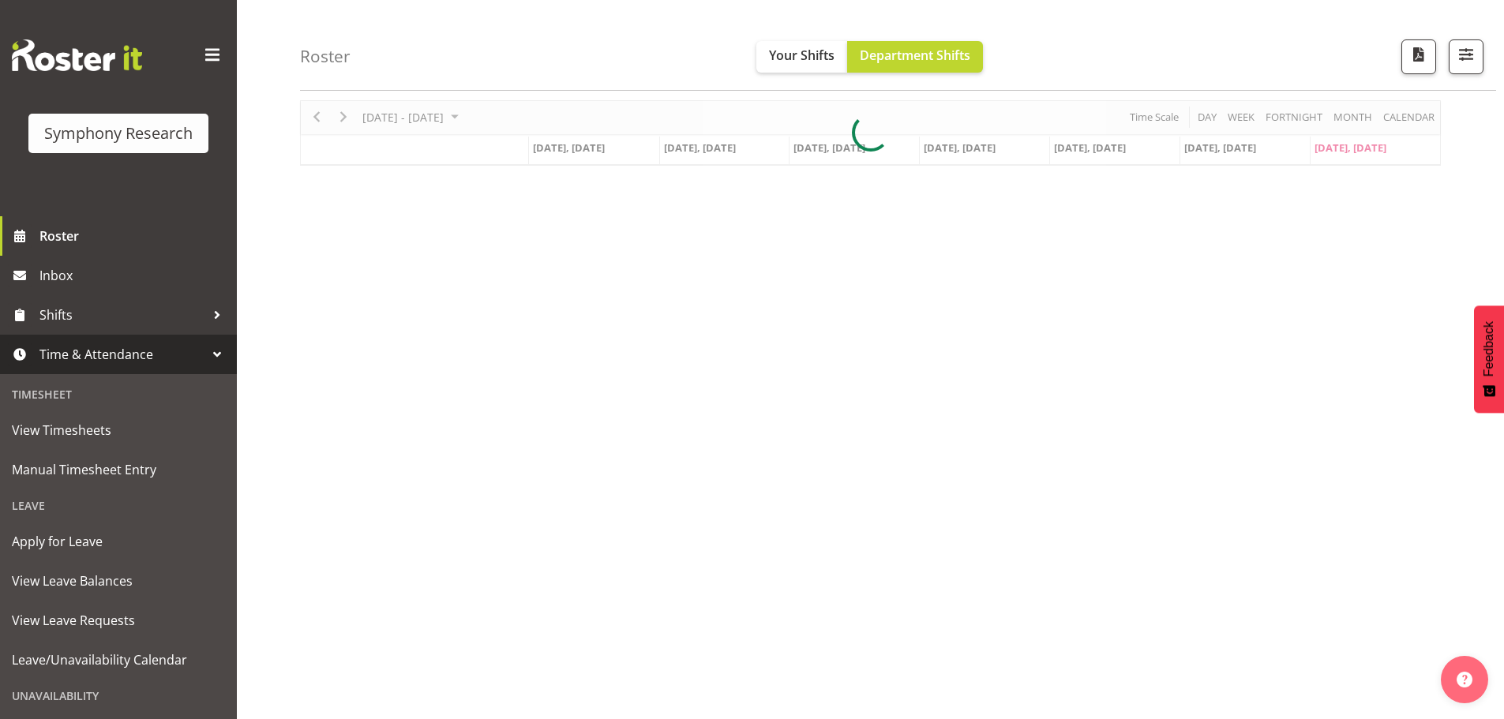
scroll to position [58, 0]
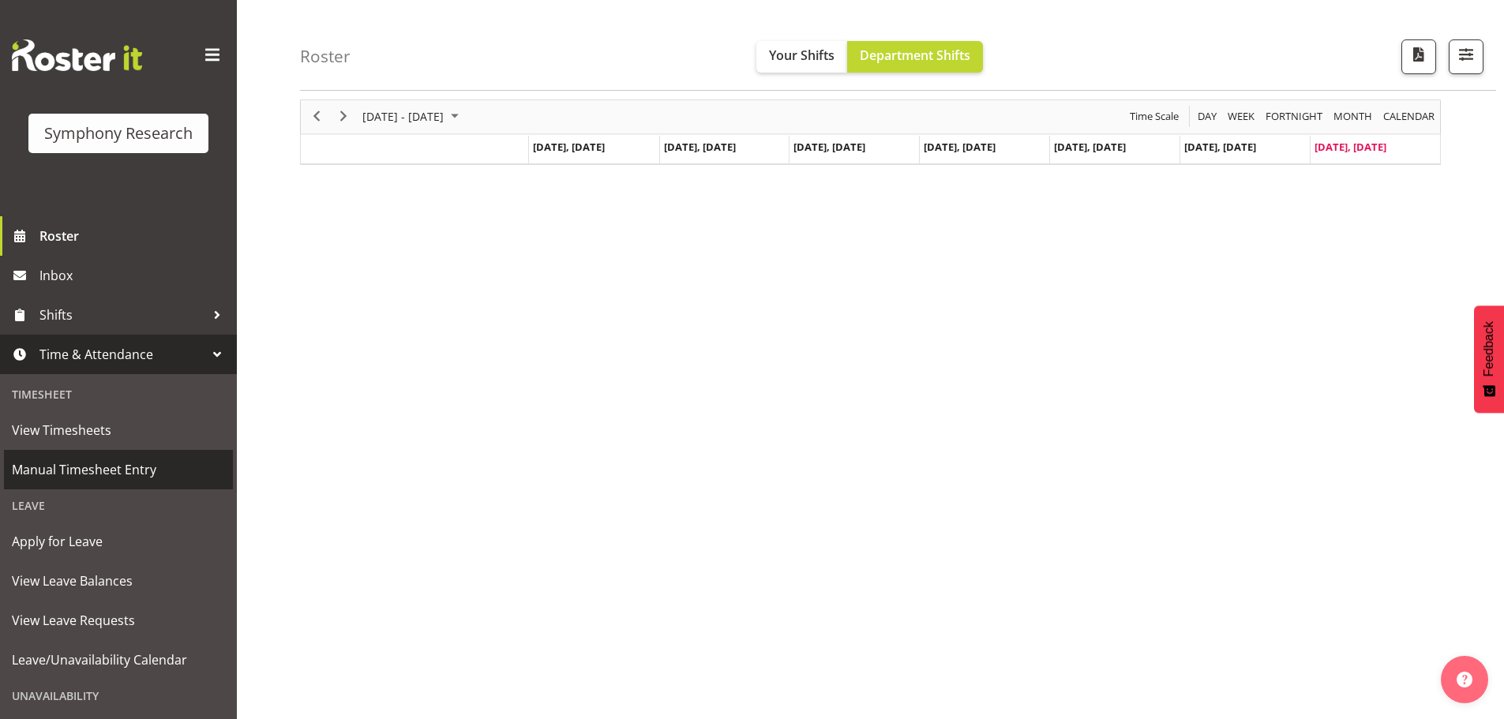
click at [137, 465] on span "Manual Timesheet Entry" at bounding box center [118, 470] width 213 height 24
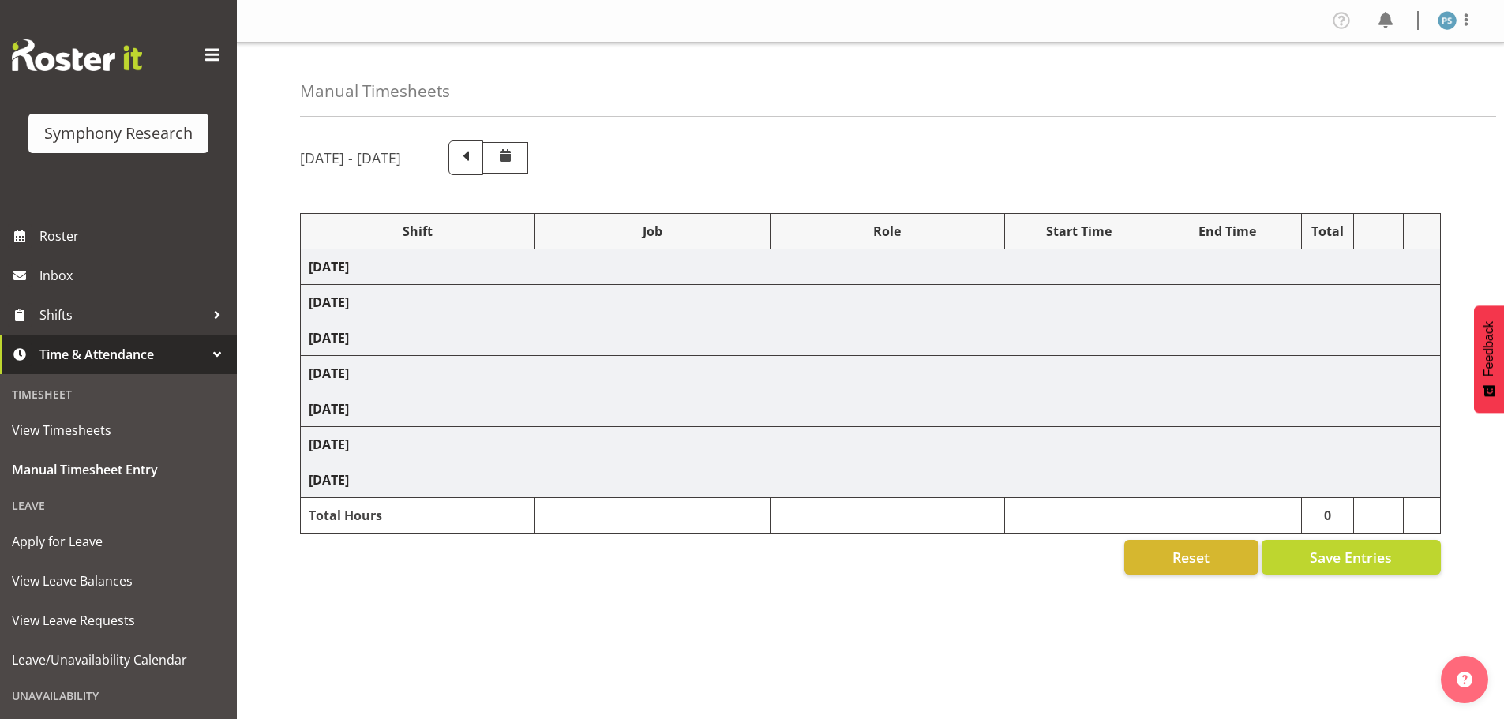
select select "4583"
select select "10527"
select select "4583"
select select "10499"
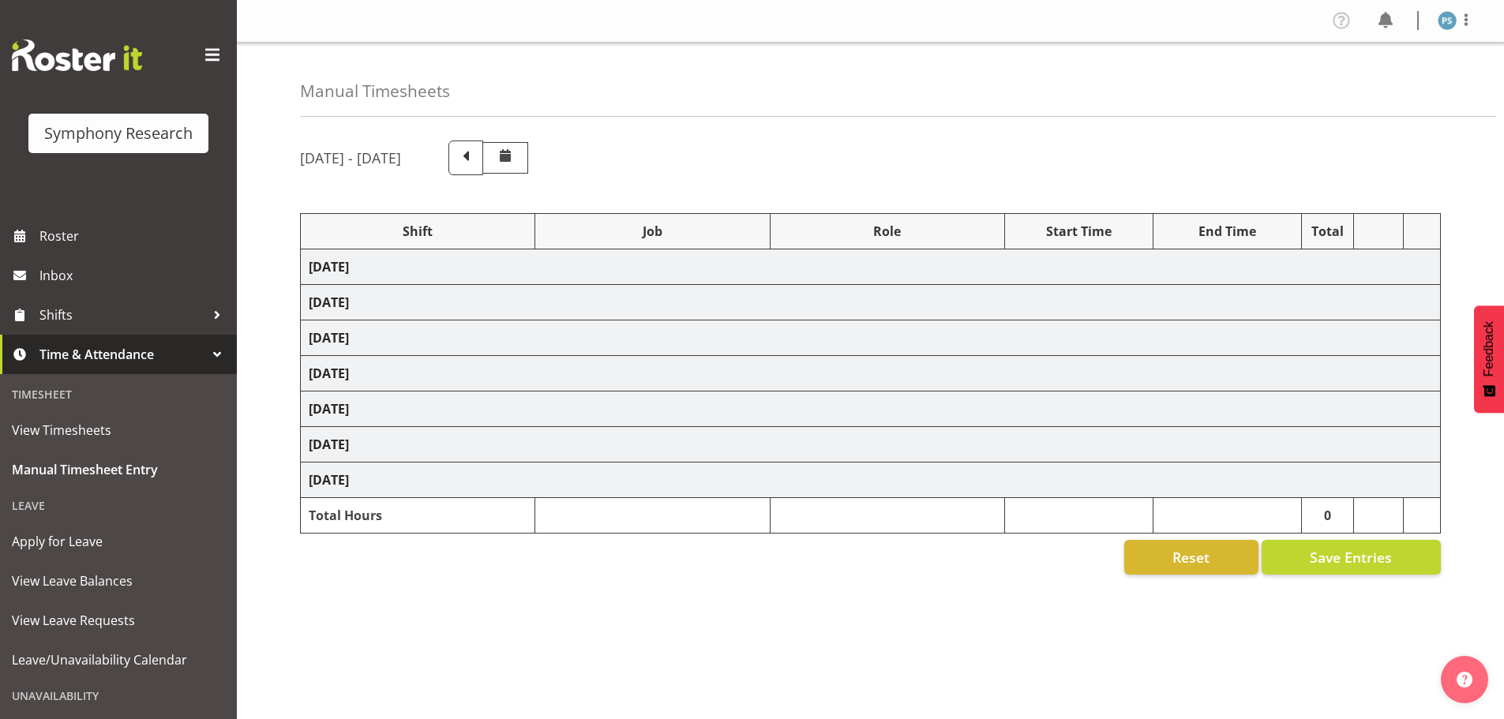
select select "4583"
select select "10527"
select select "4583"
select select "10499"
select select "4583"
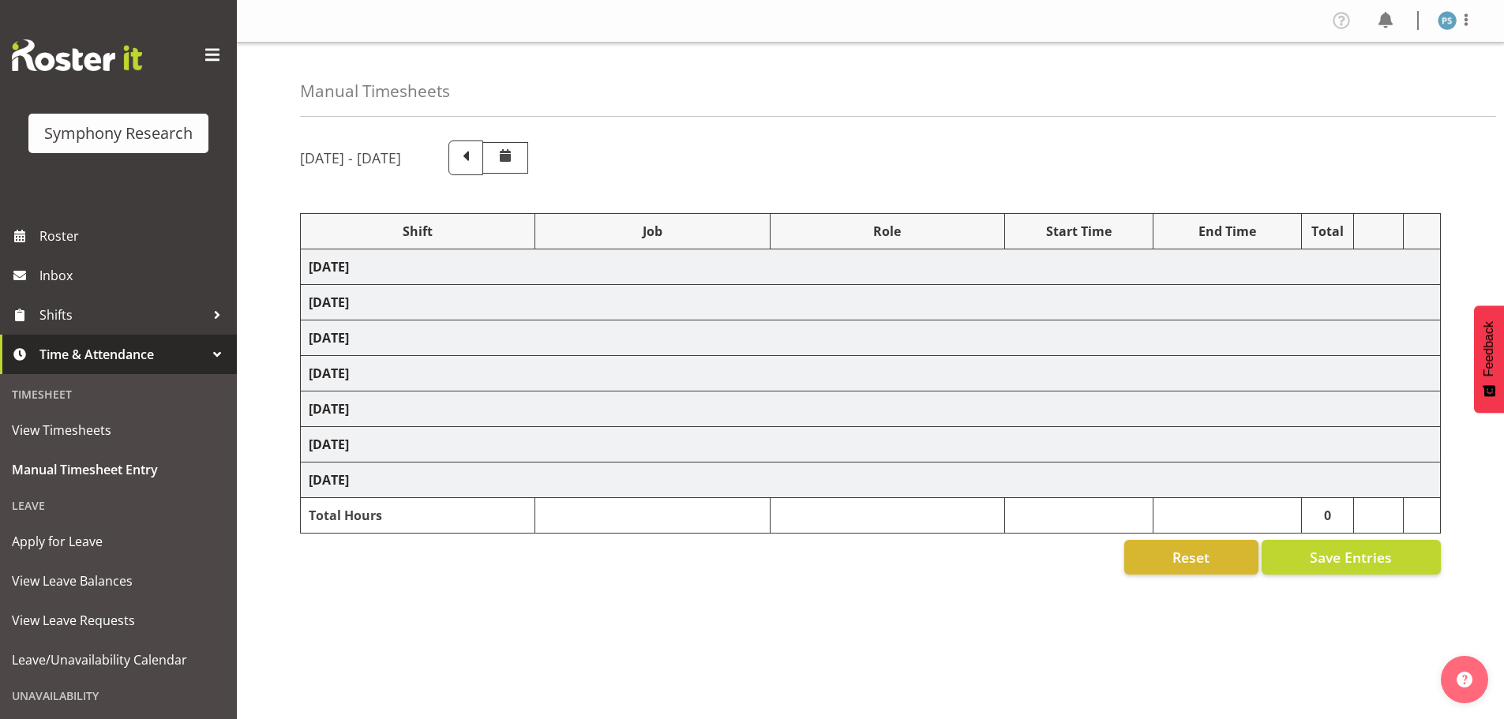
select select "4583"
select select "10527"
select select "4583"
select select "10499"
select select "4583"
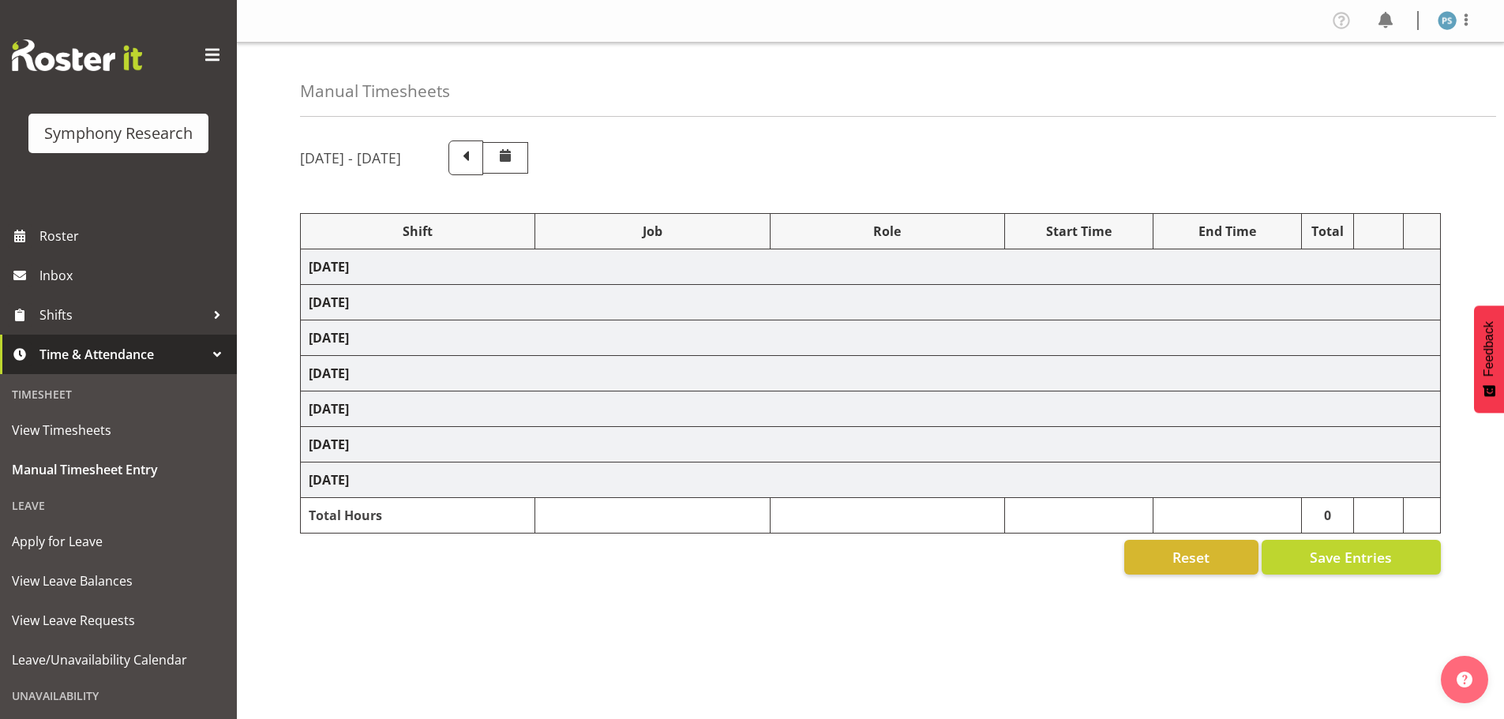
select select "4583"
select select "10527"
select select "4583"
select select "10527"
select select "4583"
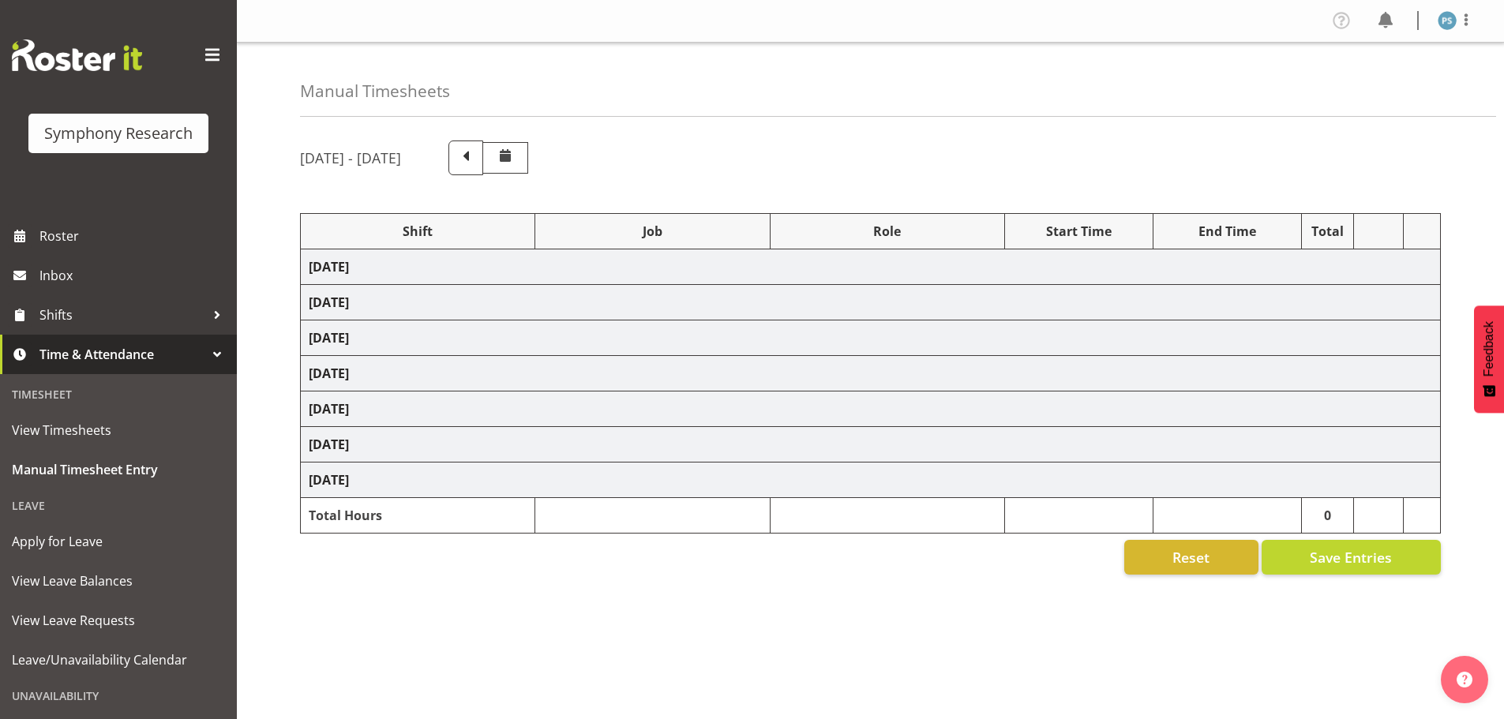
select select "10527"
select select "4583"
select select "10499"
select select "19170"
select select "10527"
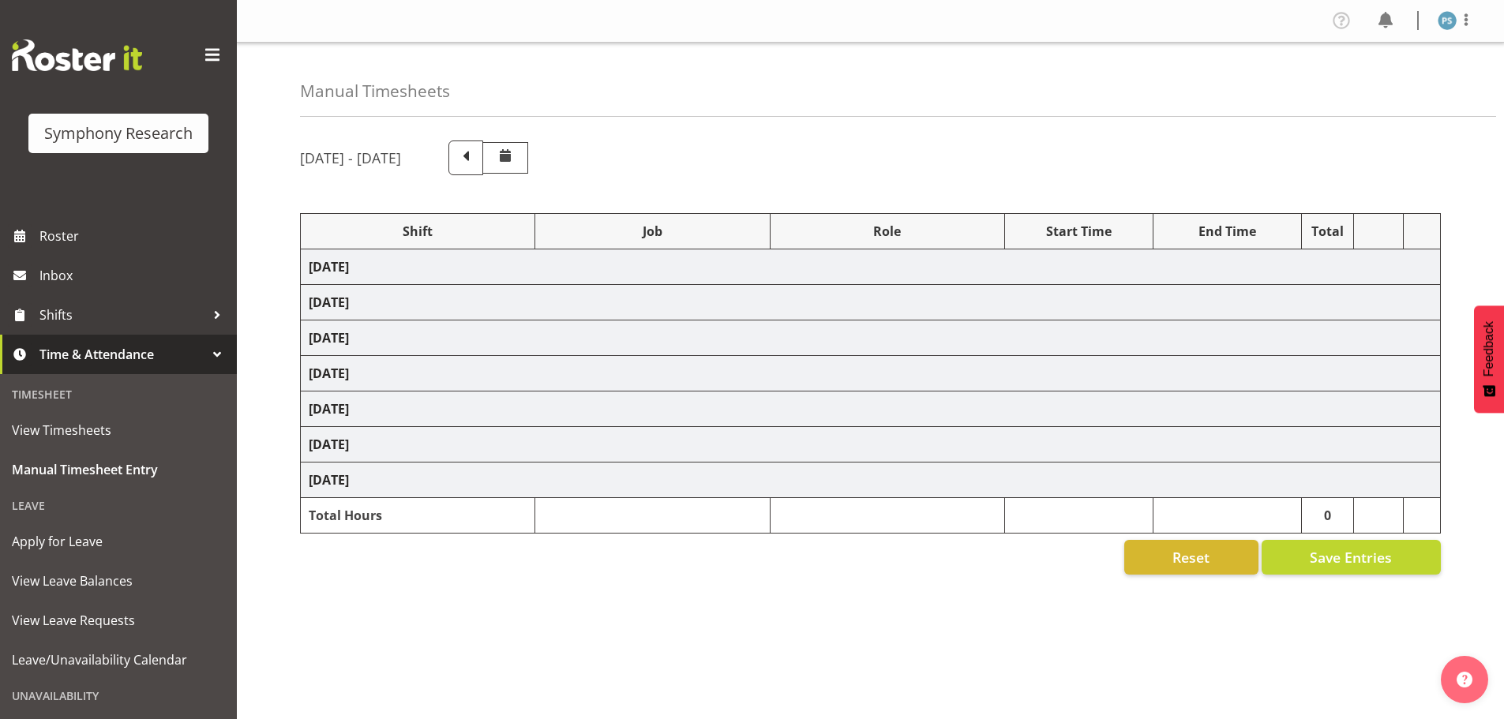
select select "19170"
select select "10499"
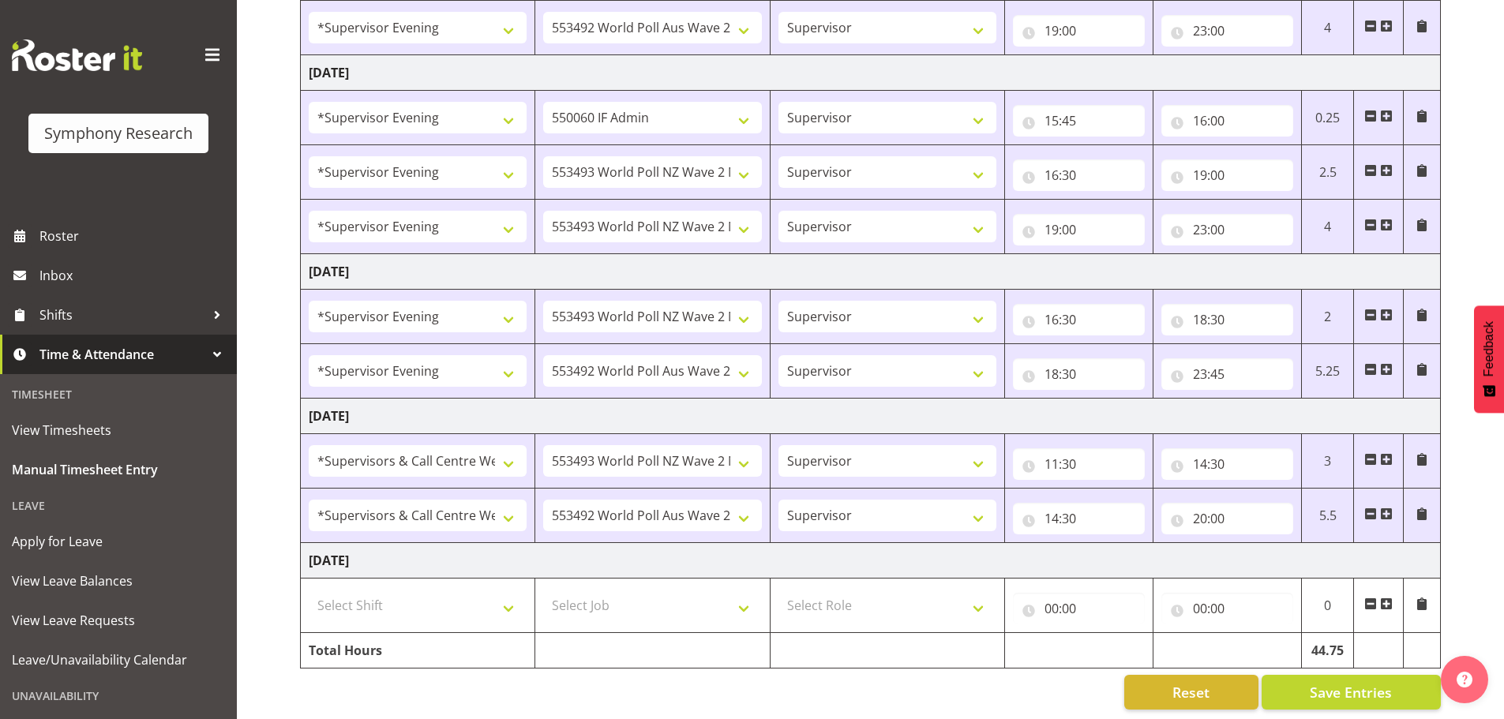
scroll to position [751, 0]
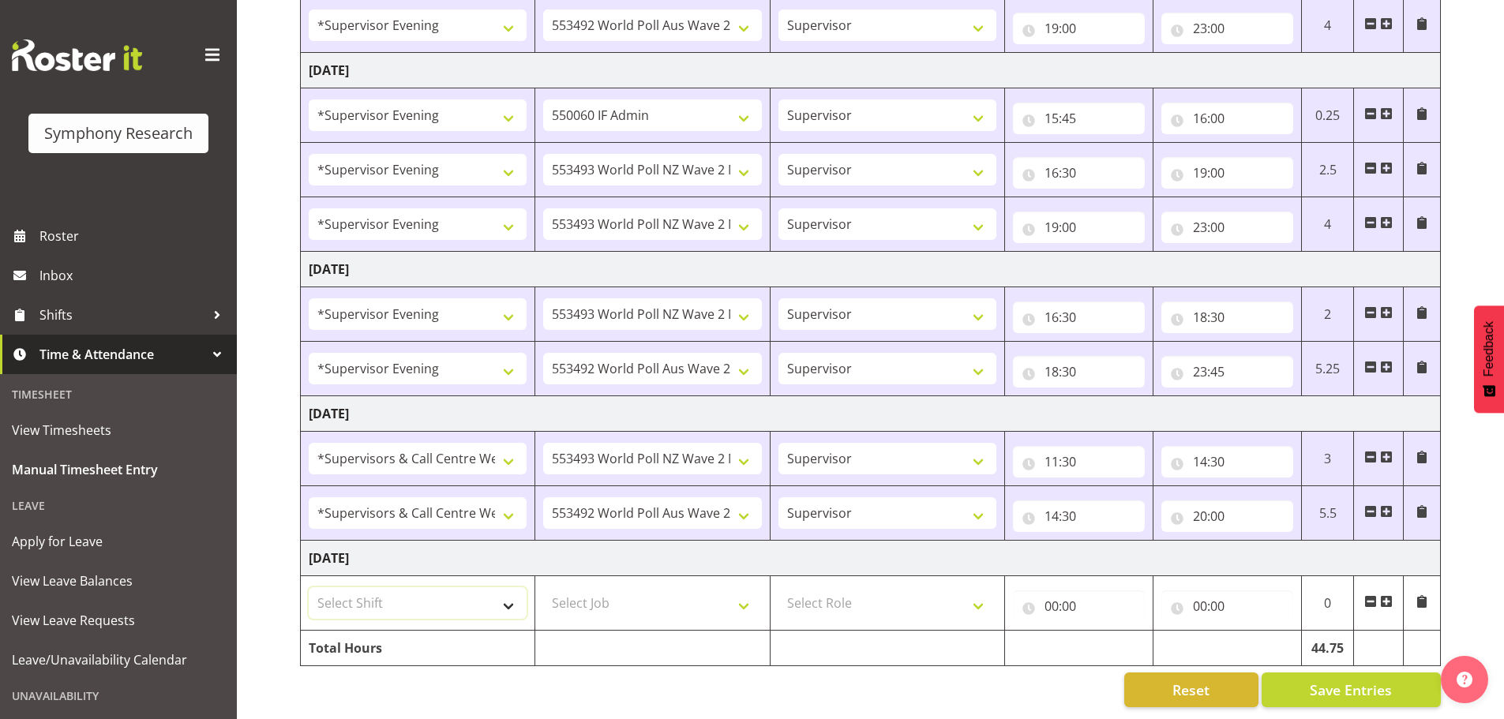
click at [514, 597] on select "Select Shift !!Weekend Residential (Roster IT Shift Label) *Business 9/10am ~ 4…" at bounding box center [418, 603] width 218 height 32
select select "19170"
click at [309, 587] on select "Select Shift !!Weekend Residential (Roster IT Shift Label) *Business 9/10am ~ 4…" at bounding box center [418, 603] width 218 height 32
click at [748, 587] on select "Select Job 550060 IF Admin 553492 World Poll Aus Wave 2 Main 2025 553493 World …" at bounding box center [652, 603] width 218 height 32
select select "10527"
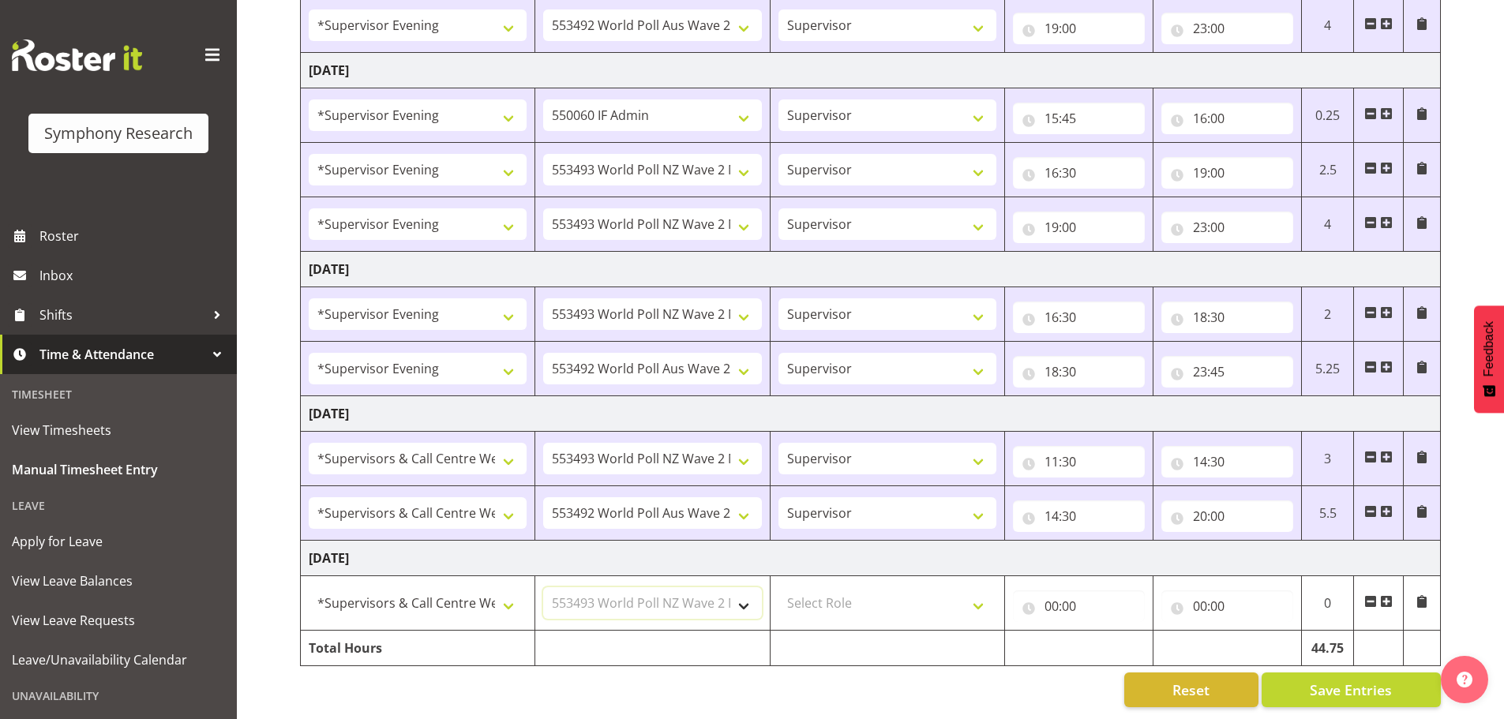
click at [543, 587] on select "Select Job 550060 IF Admin 553492 World Poll Aus Wave 2 Main 2025 553493 World …" at bounding box center [652, 603] width 218 height 32
click at [988, 597] on select "Select Role Supervisor Briefing Interviewing" at bounding box center [888, 603] width 218 height 32
select select "45"
click at [779, 587] on select "Select Role Supervisor Briefing Interviewing" at bounding box center [888, 603] width 218 height 32
click at [1057, 595] on input "00:00" at bounding box center [1079, 607] width 132 height 32
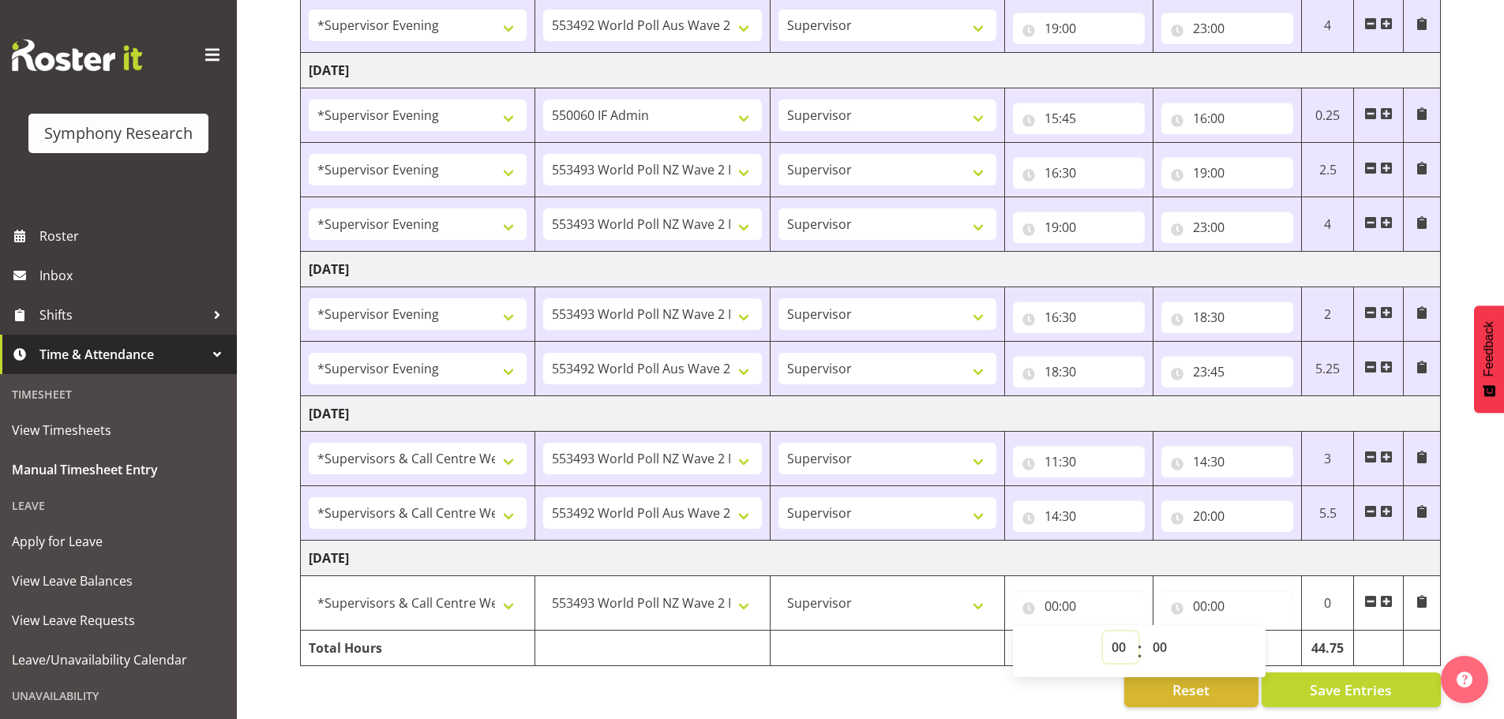
click at [1119, 636] on select "00 01 02 03 04 05 06 07 08 09 10 11 12 13 14 15 16 17 18 19 20 21 22 23" at bounding box center [1121, 648] width 36 height 32
select select "11"
click at [1103, 632] on select "00 01 02 03 04 05 06 07 08 09 10 11 12 13 14 15 16 17 18 19 20 21 22 23" at bounding box center [1121, 648] width 36 height 32
type input "11:00"
click at [1165, 635] on select "00 01 02 03 04 05 06 07 08 09 10 11 12 13 14 15 16 17 18 19 20 21 22 23 24 25 2…" at bounding box center [1162, 648] width 36 height 32
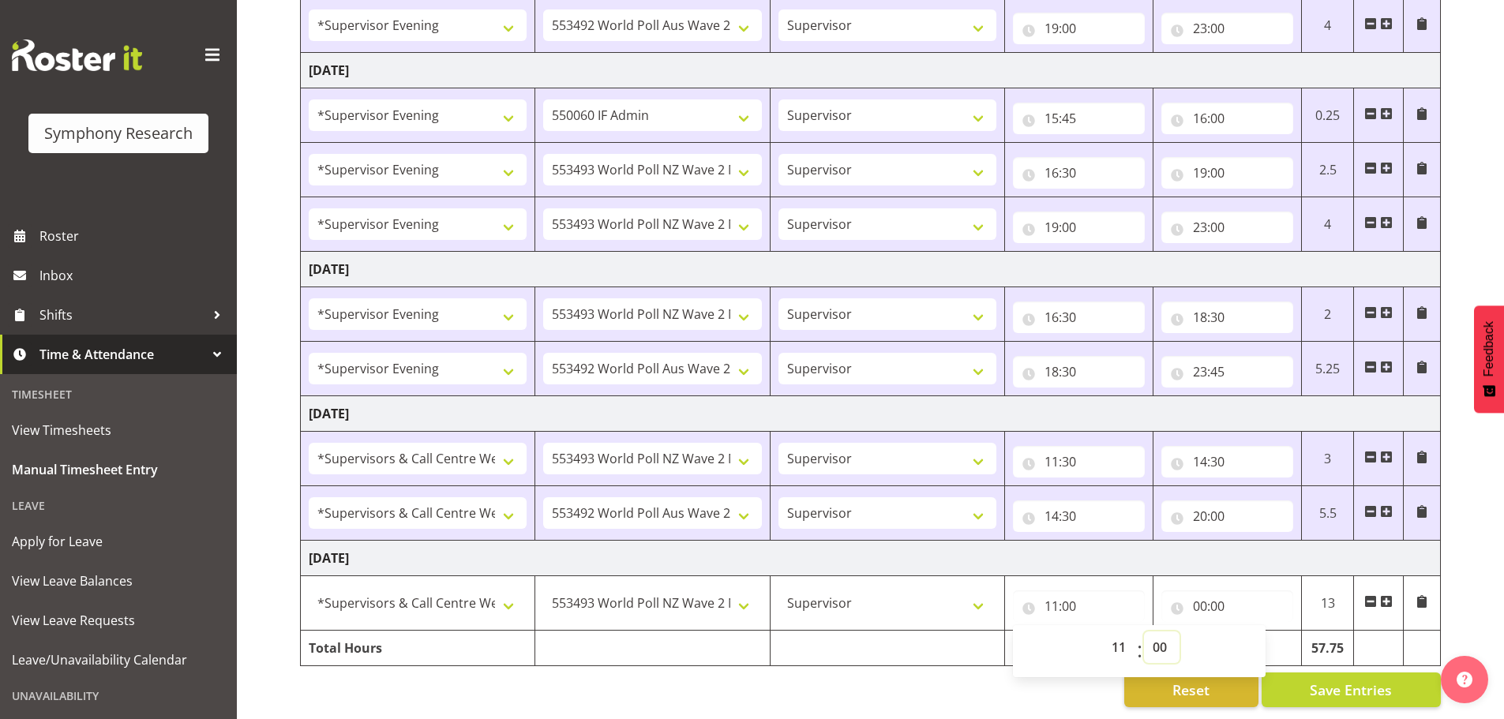
select select "30"
click at [1144, 632] on select "00 01 02 03 04 05 06 07 08 09 10 11 12 13 14 15 16 17 18 19 20 21 22 23 24 25 2…" at bounding box center [1162, 648] width 36 height 32
type input "11:30"
click at [1206, 596] on input "00:00" at bounding box center [1227, 607] width 132 height 32
click at [1268, 636] on select "00 01 02 03 04 05 06 07 08 09 10 11 12 13 14 15 16 17 18 19 20 21 22 23" at bounding box center [1269, 648] width 36 height 32
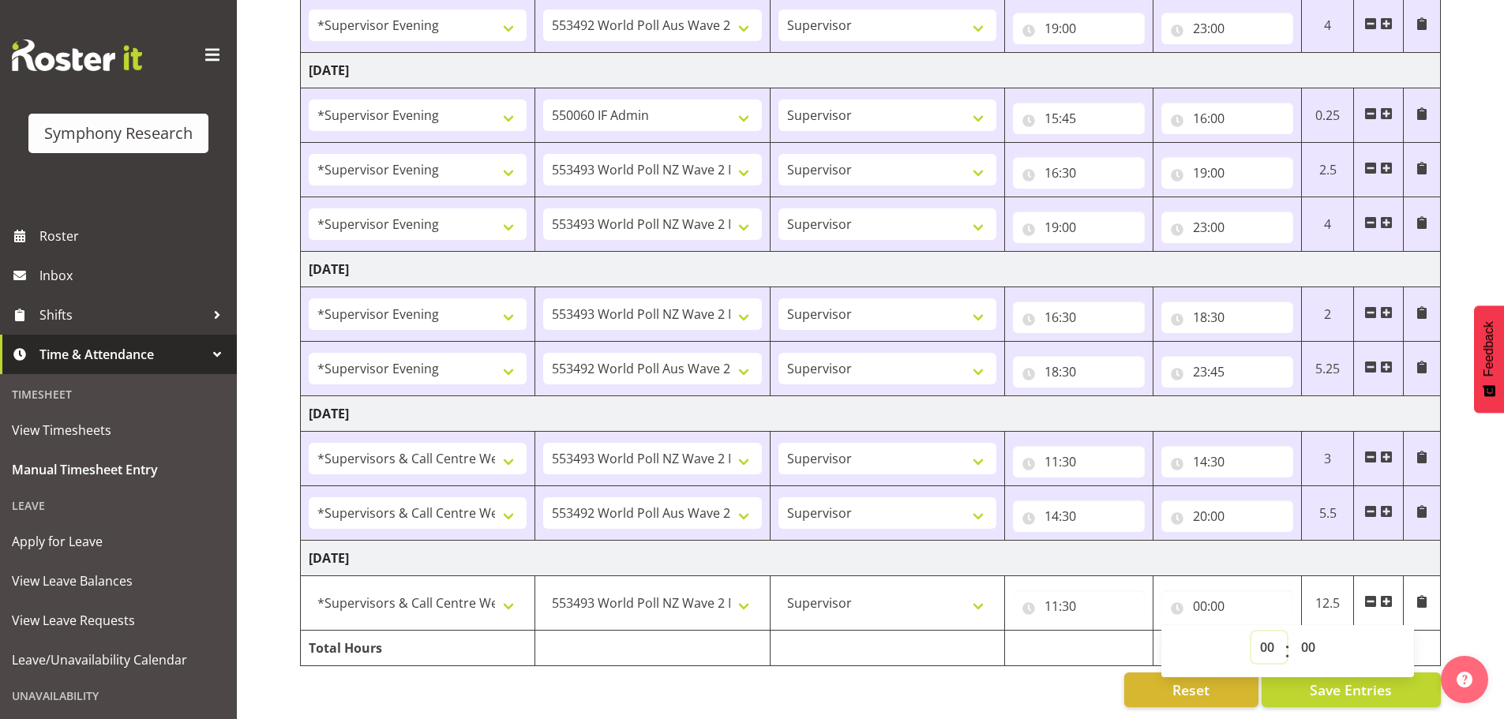
select select "15"
click at [1251, 632] on select "00 01 02 03 04 05 06 07 08 09 10 11 12 13 14 15 16 17 18 19 20 21 22 23" at bounding box center [1269, 648] width 36 height 32
type input "15:00"
click at [1315, 638] on select "00 01 02 03 04 05 06 07 08 09 10 11 12 13 14 15 16 17 18 19 20 21 22 23 24 25 2…" at bounding box center [1311, 648] width 36 height 32
select select "30"
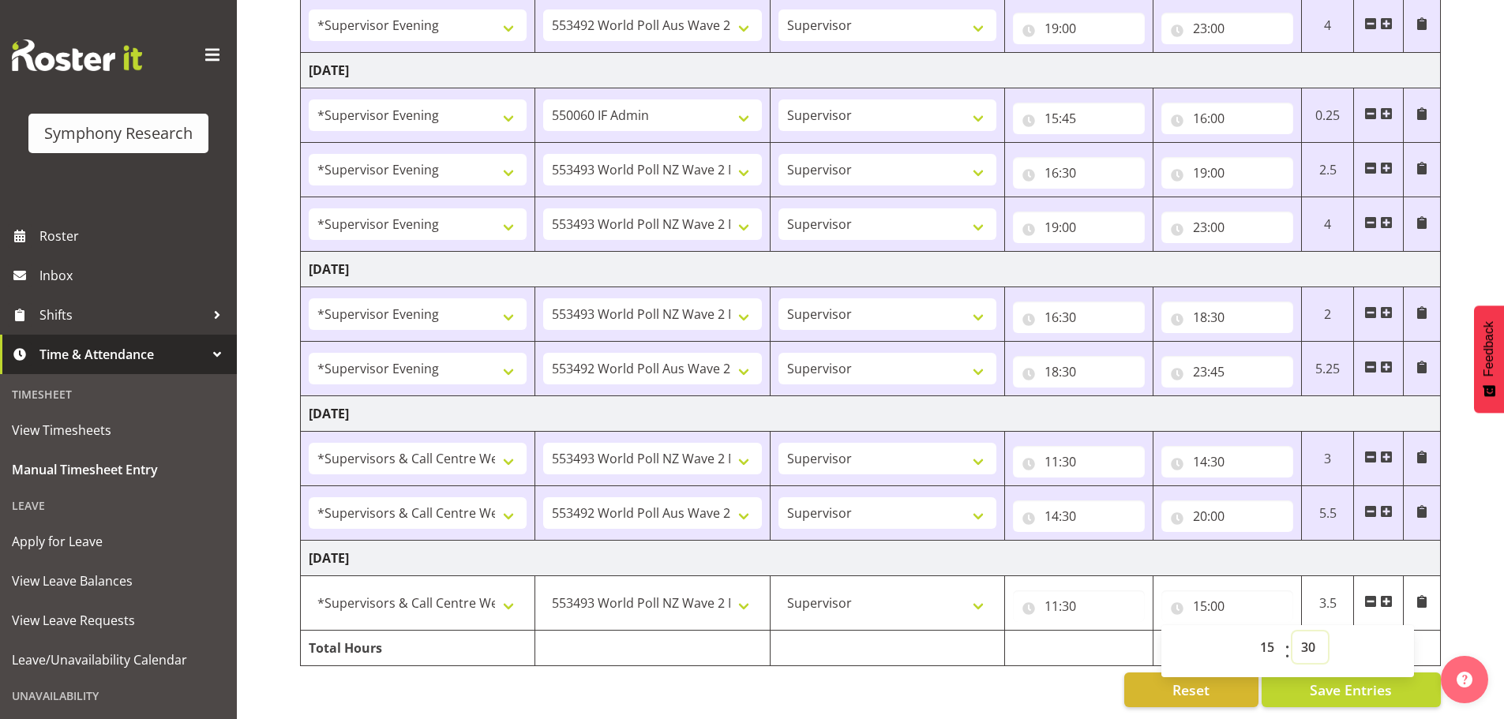
click at [1293, 632] on select "00 01 02 03 04 05 06 07 08 09 10 11 12 13 14 15 16 17 18 19 20 21 22 23 24 25 2…" at bounding box center [1311, 648] width 36 height 32
type input "15:30"
click at [1389, 595] on span at bounding box center [1386, 601] width 13 height 13
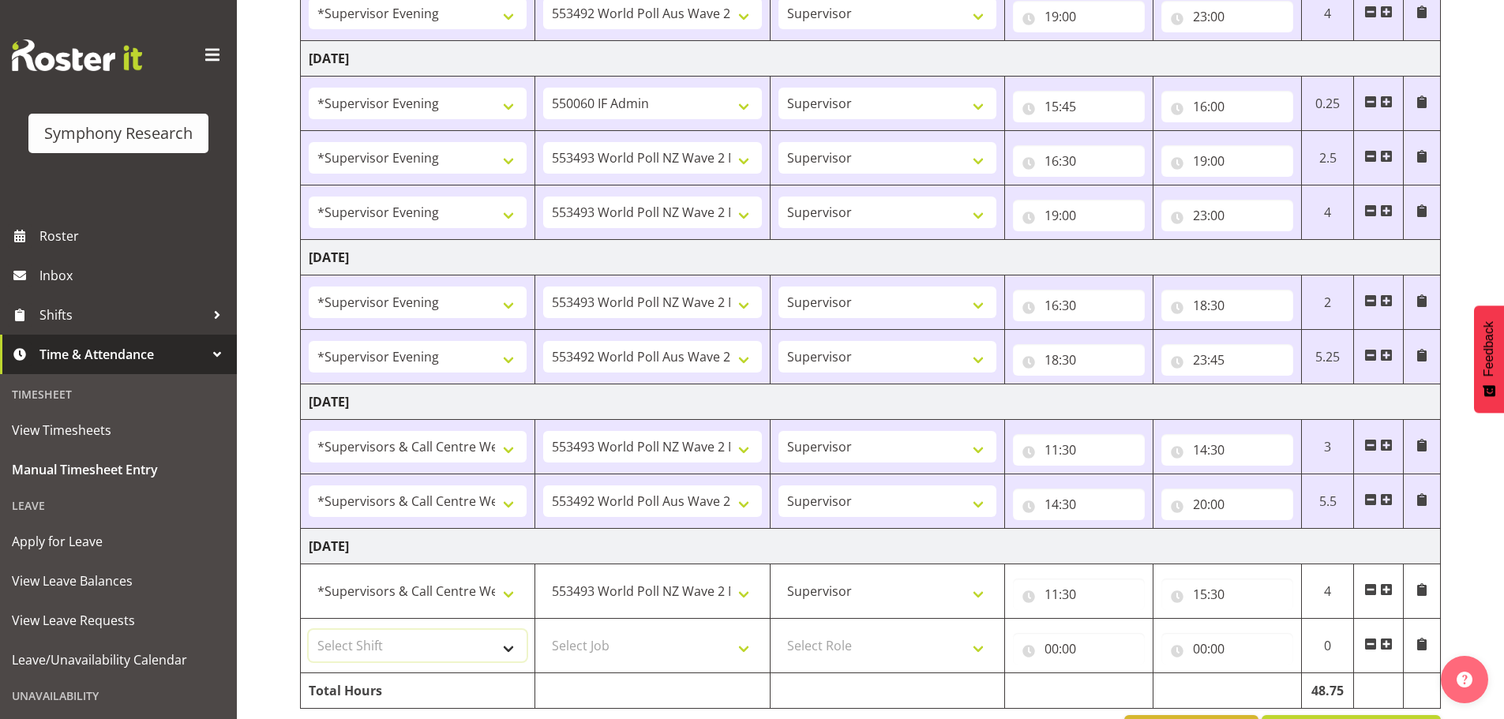
click at [508, 648] on select "Select Shift !!Weekend Residential (Roster IT Shift Label) *Business 9/10am ~ 4…" at bounding box center [418, 646] width 218 height 32
select select "19170"
click at [309, 630] on select "Select Shift !!Weekend Residential (Roster IT Shift Label) *Business 9/10am ~ 4…" at bounding box center [418, 646] width 218 height 32
click at [745, 655] on select "Select Job 550060 IF Admin 553492 World Poll Aus Wave 2 Main 2025 553493 World …" at bounding box center [652, 646] width 218 height 32
select select "10499"
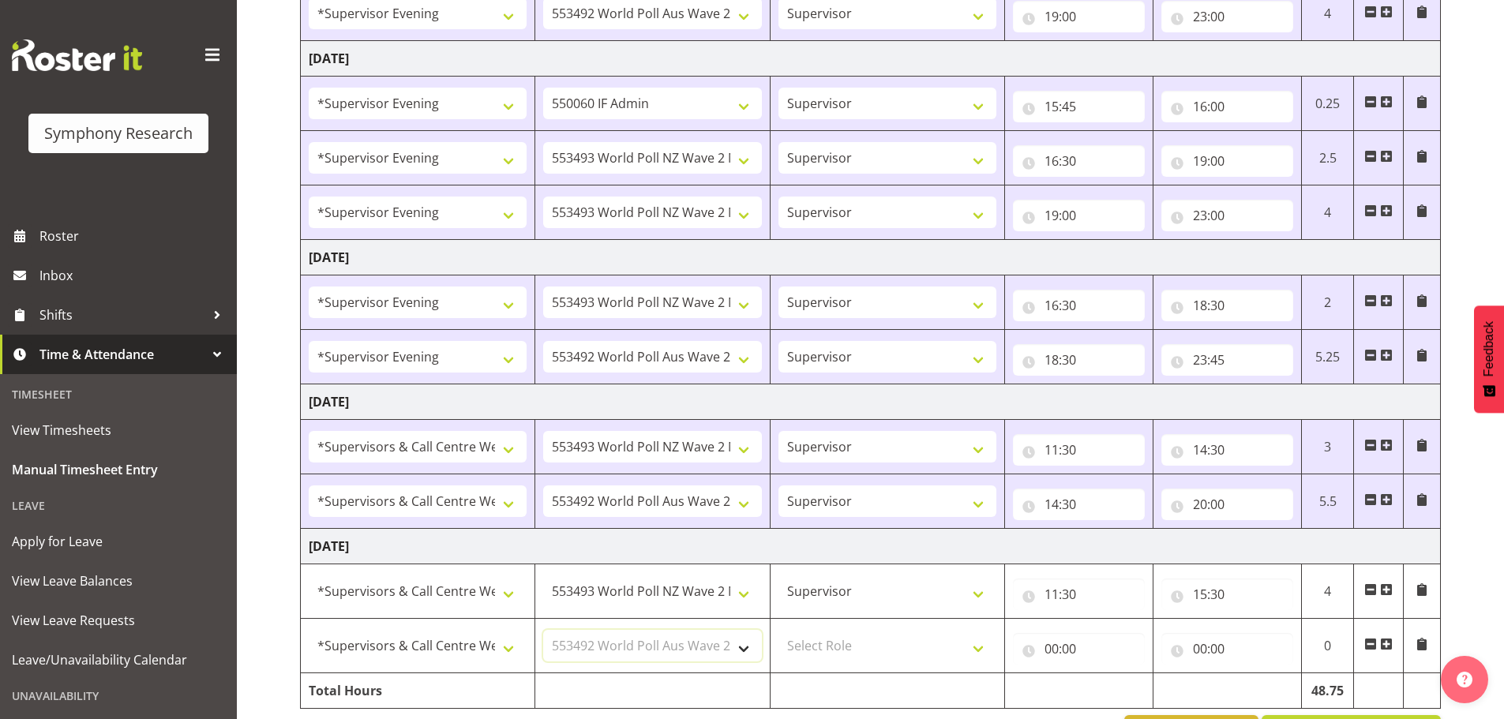
click at [543, 630] on select "Select Job 550060 IF Admin 553492 World Poll Aus Wave 2 Main 2025 553493 World …" at bounding box center [652, 646] width 218 height 32
click at [977, 646] on select "Select Role Supervisor Briefing Interviewing" at bounding box center [888, 646] width 218 height 32
select select "45"
click at [779, 630] on select "Select Role Supervisor Briefing Interviewing" at bounding box center [888, 646] width 218 height 32
click at [1050, 649] on input "00:00" at bounding box center [1079, 649] width 132 height 32
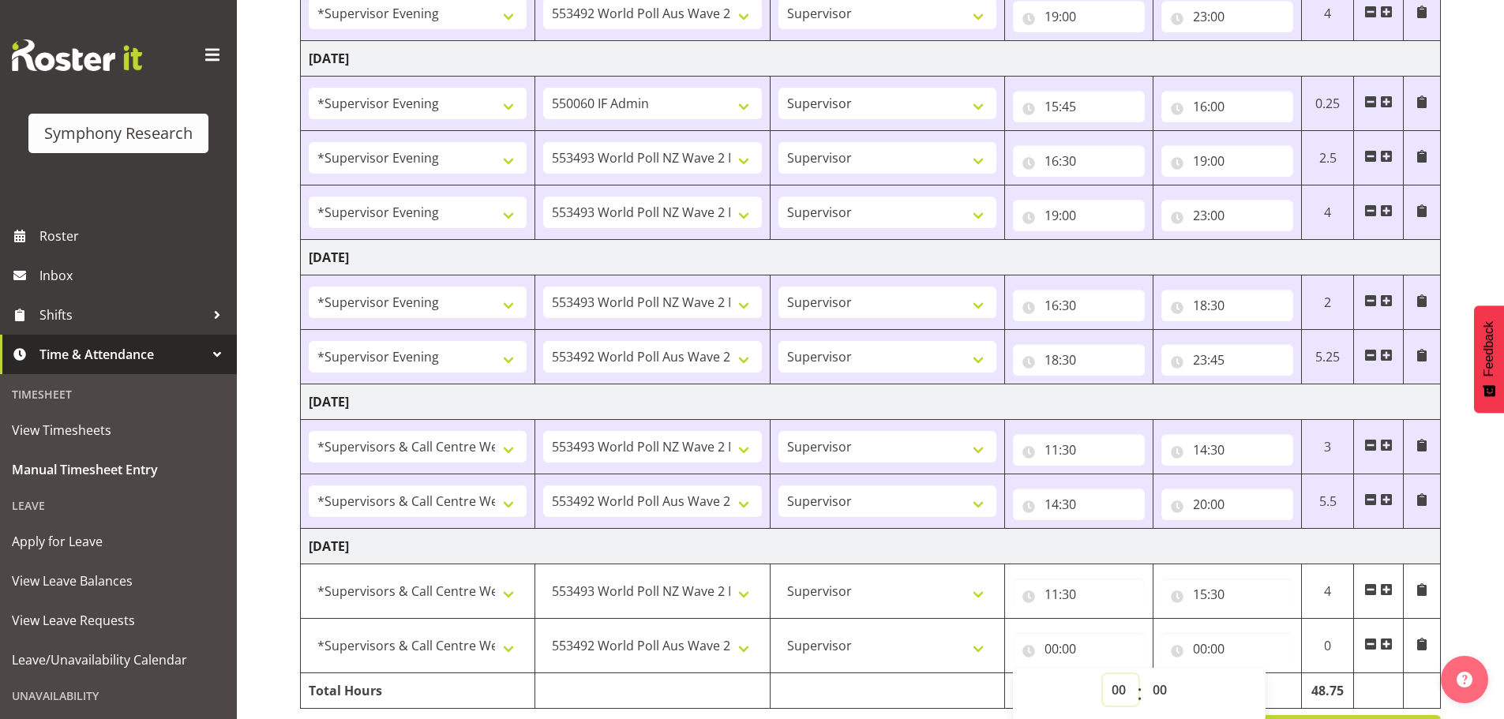
click at [1124, 685] on select "00 01 02 03 04 05 06 07 08 09 10 11 12 13 14 15 16 17 18 19 20 21 22 23" at bounding box center [1121, 690] width 36 height 32
select select "15"
click at [1103, 674] on select "00 01 02 03 04 05 06 07 08 09 10 11 12 13 14 15 16 17 18 19 20 21 22 23" at bounding box center [1121, 690] width 36 height 32
type input "15:00"
click at [1162, 687] on select "00 01 02 03 04 05 06 07 08 09 10 11 12 13 14 15 16 17 18 19 20 21 22 23 24 25 2…" at bounding box center [1162, 690] width 36 height 32
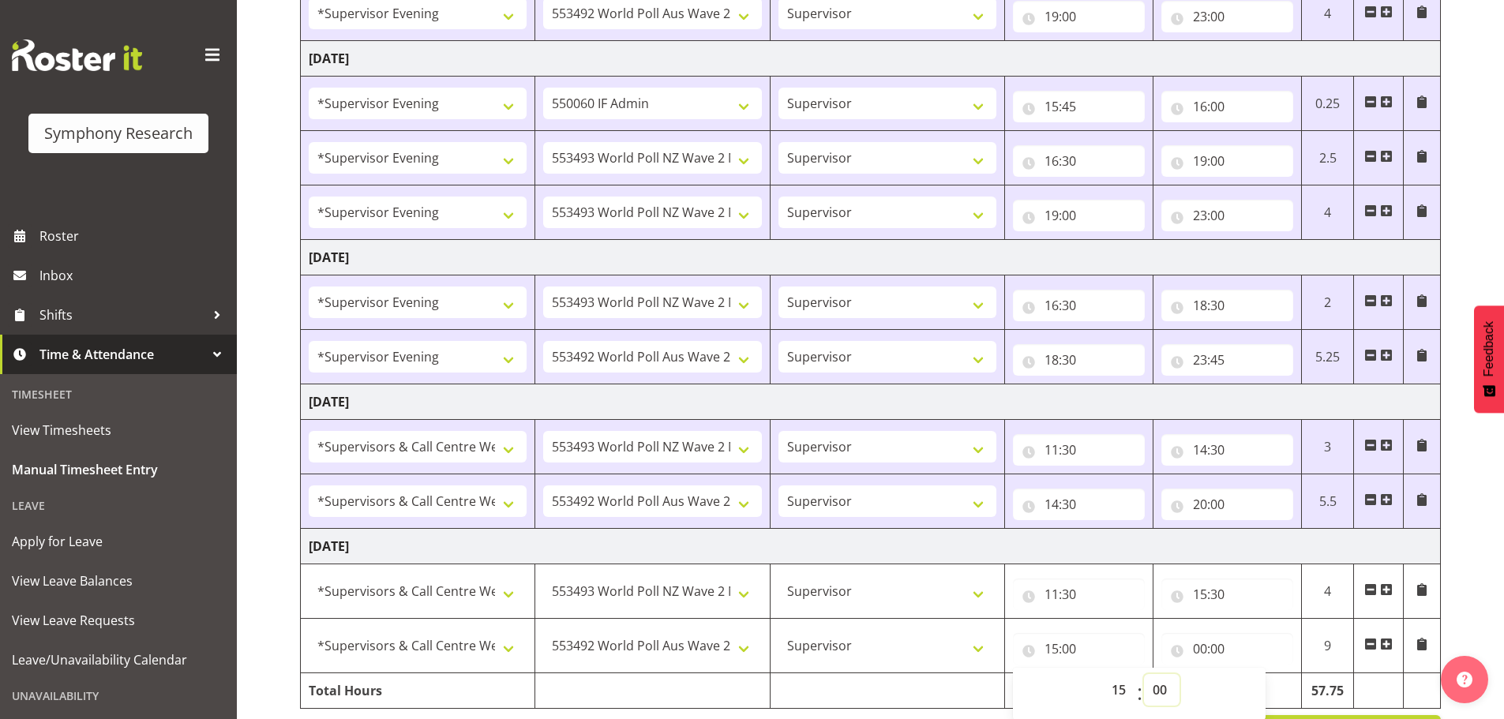
select select "30"
click at [1144, 674] on select "00 01 02 03 04 05 06 07 08 09 10 11 12 13 14 15 16 17 18 19 20 21 22 23 24 25 2…" at bounding box center [1162, 690] width 36 height 32
type input "15:30"
click at [1202, 643] on input "00:00" at bounding box center [1227, 649] width 132 height 32
click at [1262, 688] on select "00 01 02 03 04 05 06 07 08 09 10 11 12 13 14 15 16 17 18 19 20 21 22 23" at bounding box center [1269, 690] width 36 height 32
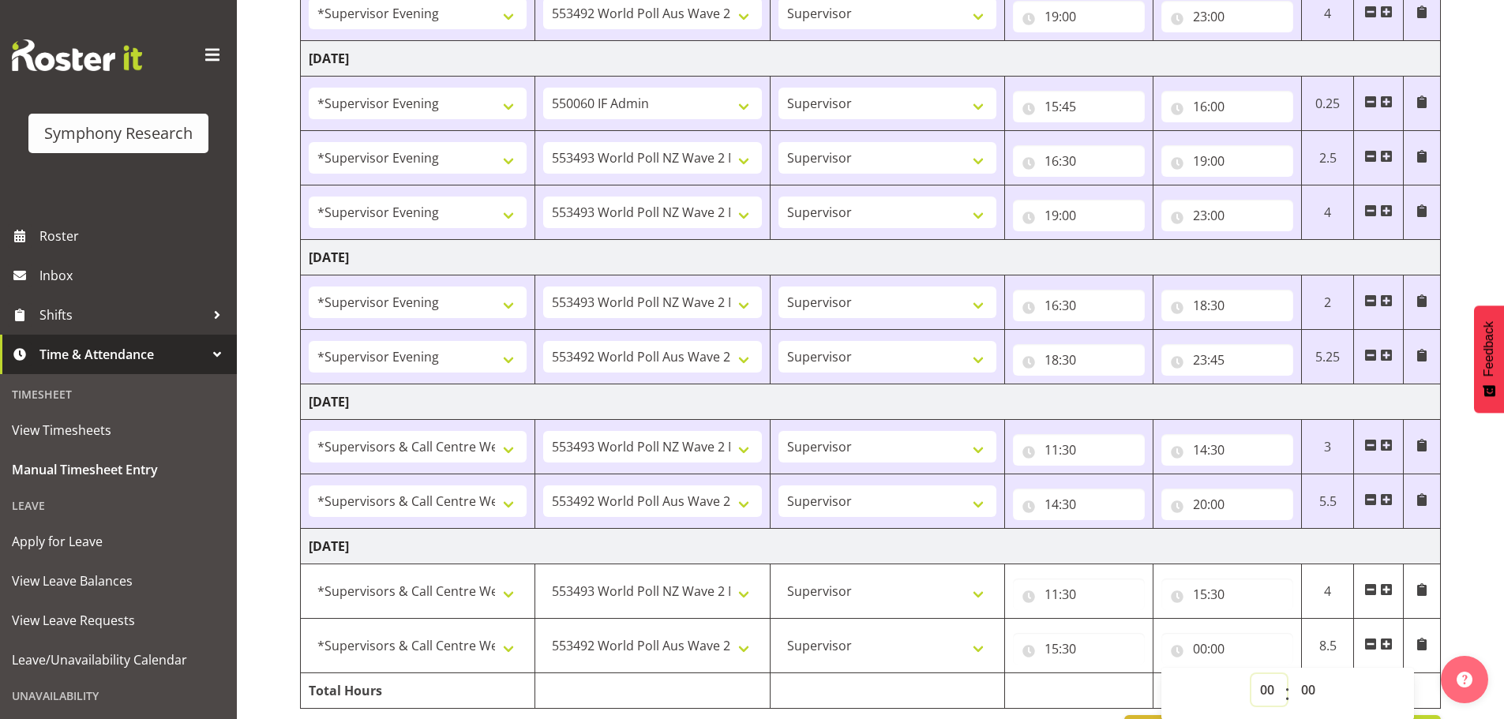
select select "19"
click at [1251, 674] on select "00 01 02 03 04 05 06 07 08 09 10 11 12 13 14 15 16 17 18 19 20 21 22 23" at bounding box center [1269, 690] width 36 height 32
type input "19:00"
click at [1311, 688] on select "00 01 02 03 04 05 06 07 08 09 10 11 12 13 14 15 16 17 18 19 20 21 22 23 24 25 2…" at bounding box center [1311, 690] width 36 height 32
select select "45"
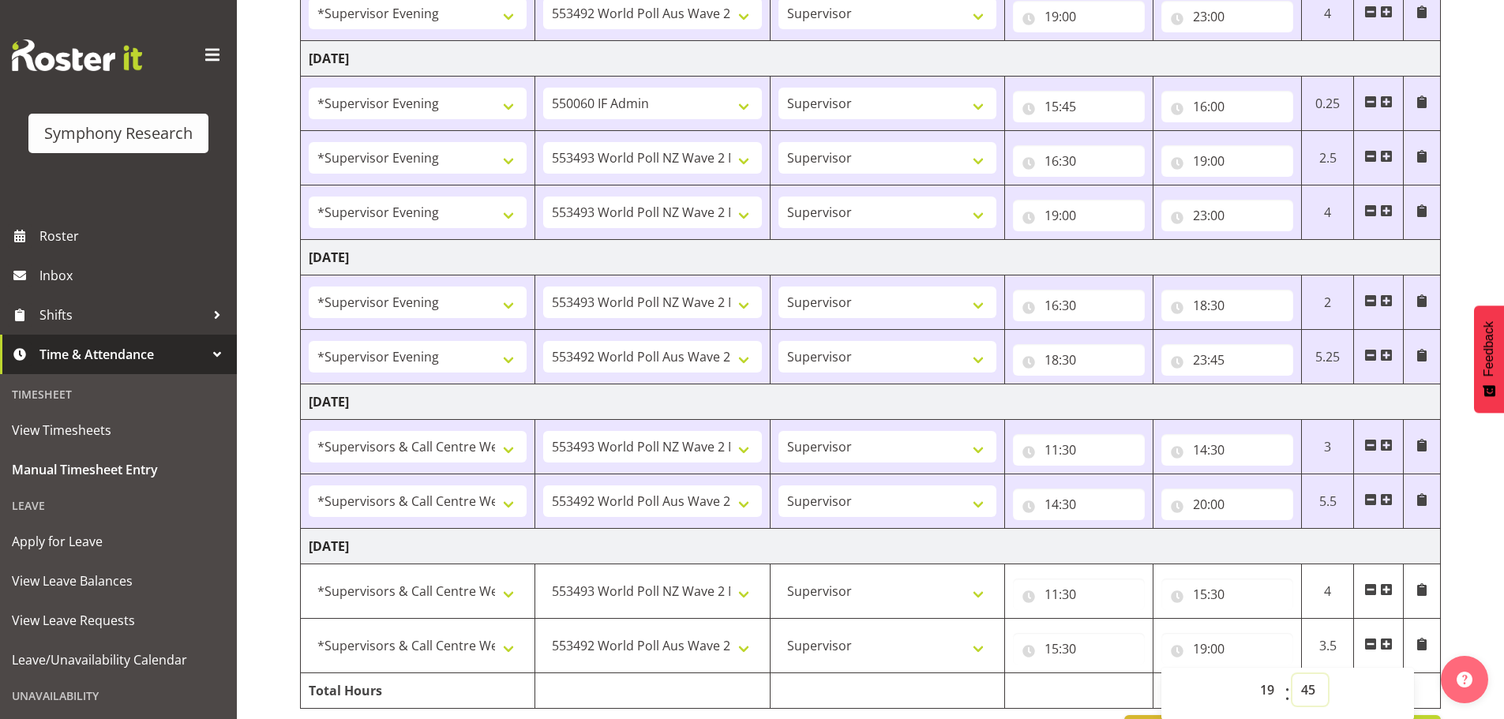
click at [1293, 674] on select "00 01 02 03 04 05 06 07 08 09 10 11 12 13 14 15 16 17 18 19 20 21 22 23 24 25 2…" at bounding box center [1311, 690] width 36 height 32
type input "19:45"
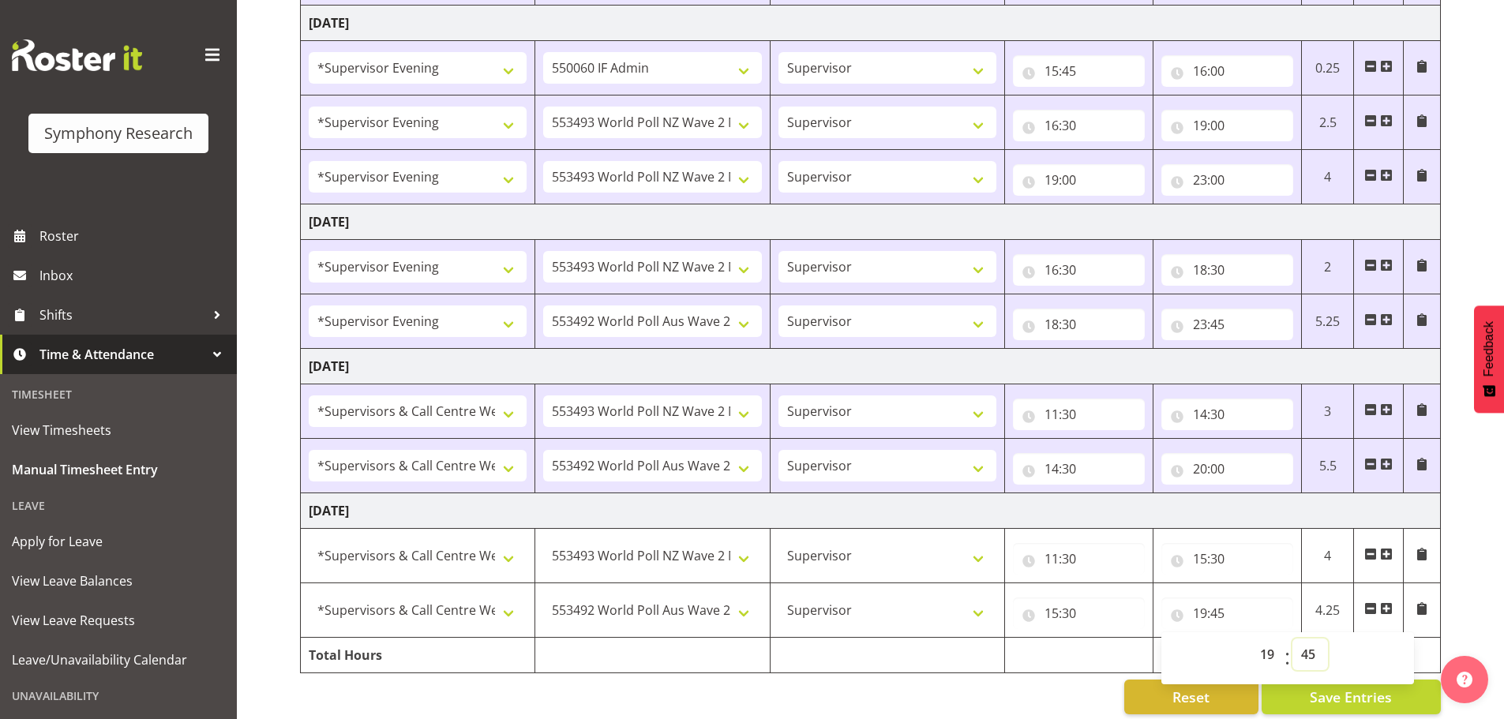
scroll to position [805, 0]
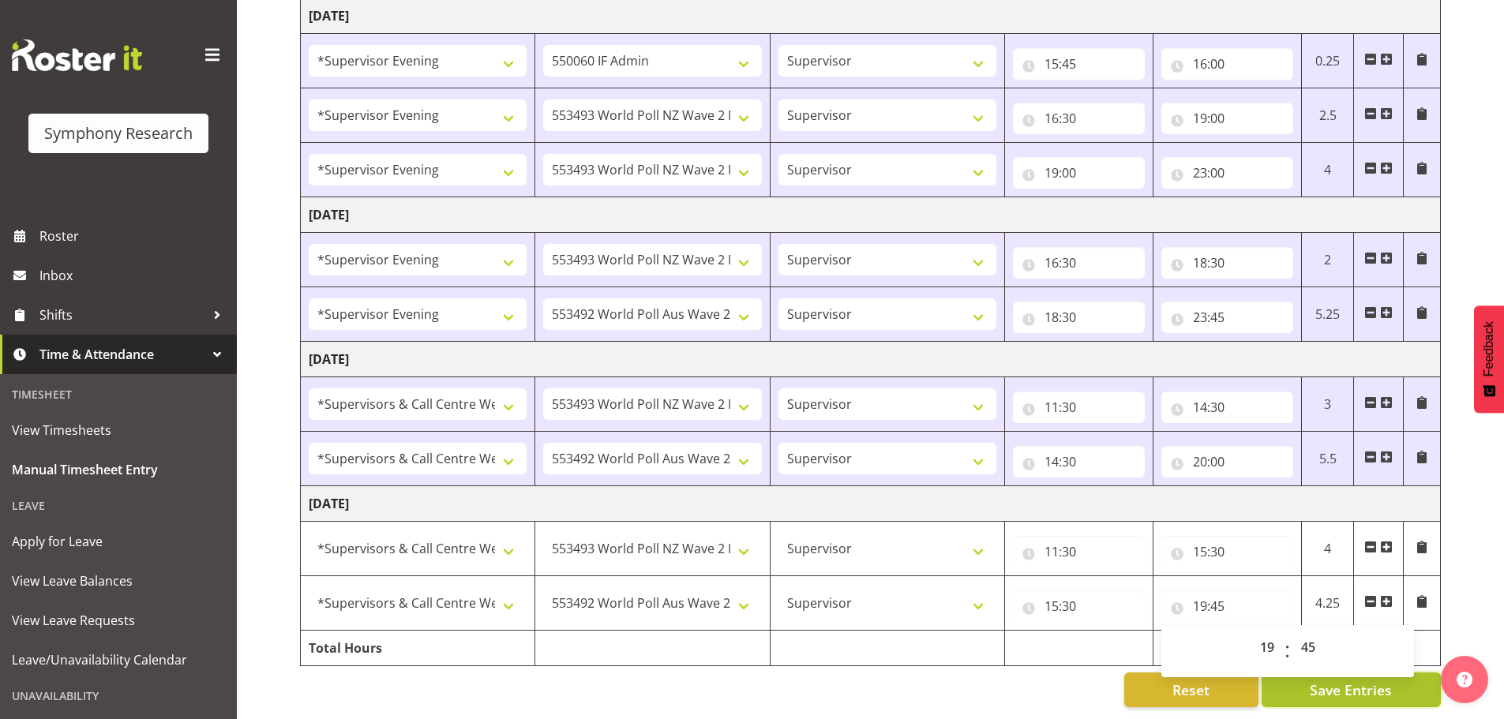
click at [1358, 680] on span "Save Entries" at bounding box center [1351, 690] width 82 height 21
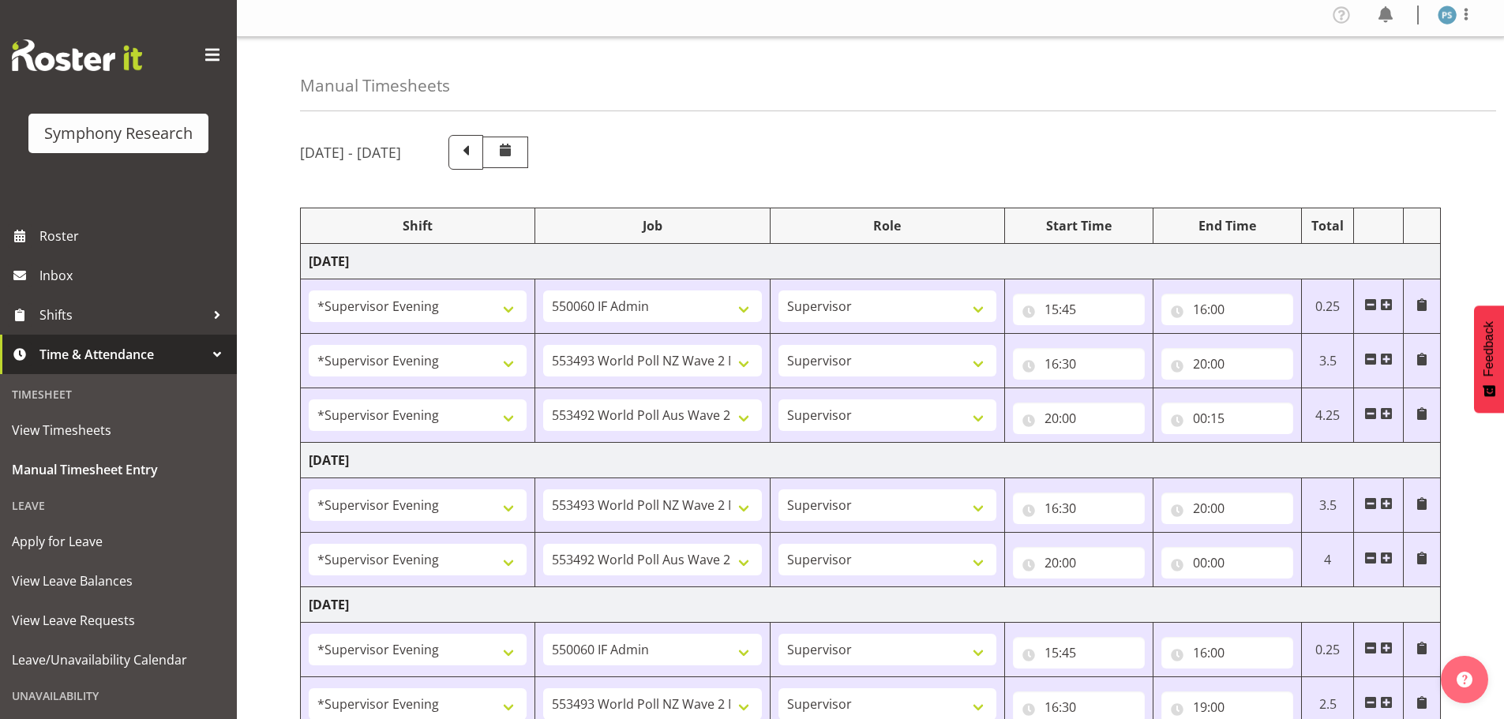
scroll to position [0, 0]
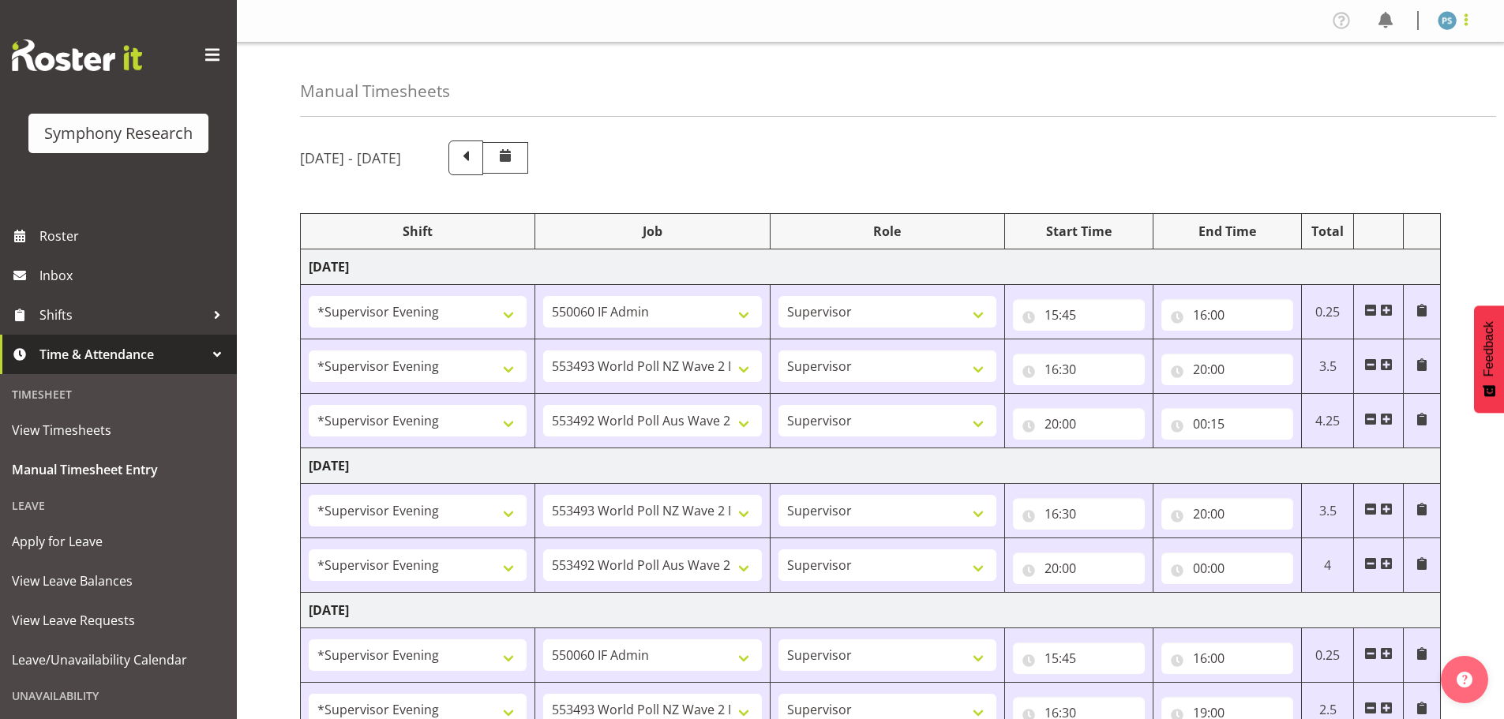
click at [1468, 10] on span at bounding box center [1466, 19] width 19 height 19
click at [1360, 78] on link "Log Out" at bounding box center [1400, 83] width 152 height 28
